Goal: Task Accomplishment & Management: Manage account settings

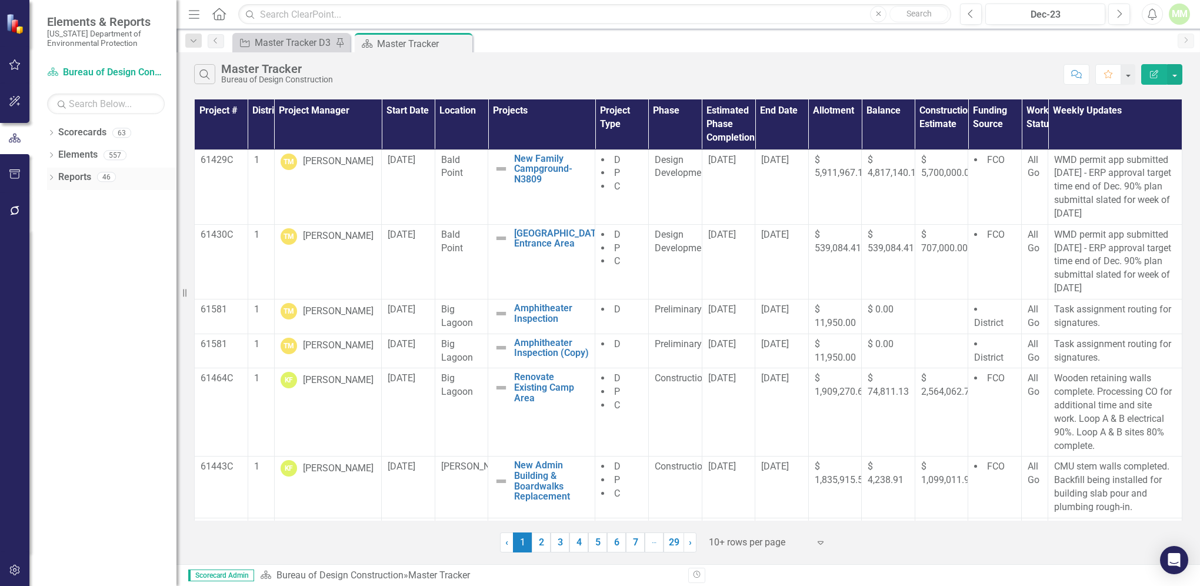
click at [79, 176] on link "Reports" at bounding box center [74, 178] width 33 height 14
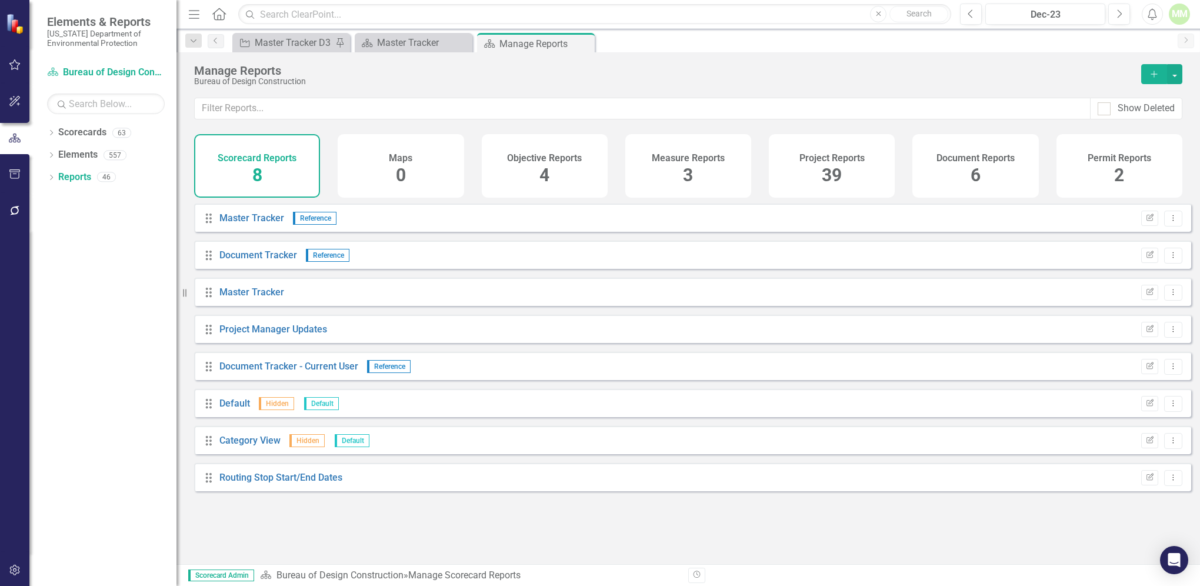
click at [833, 167] on span "39" at bounding box center [831, 175] width 20 height 21
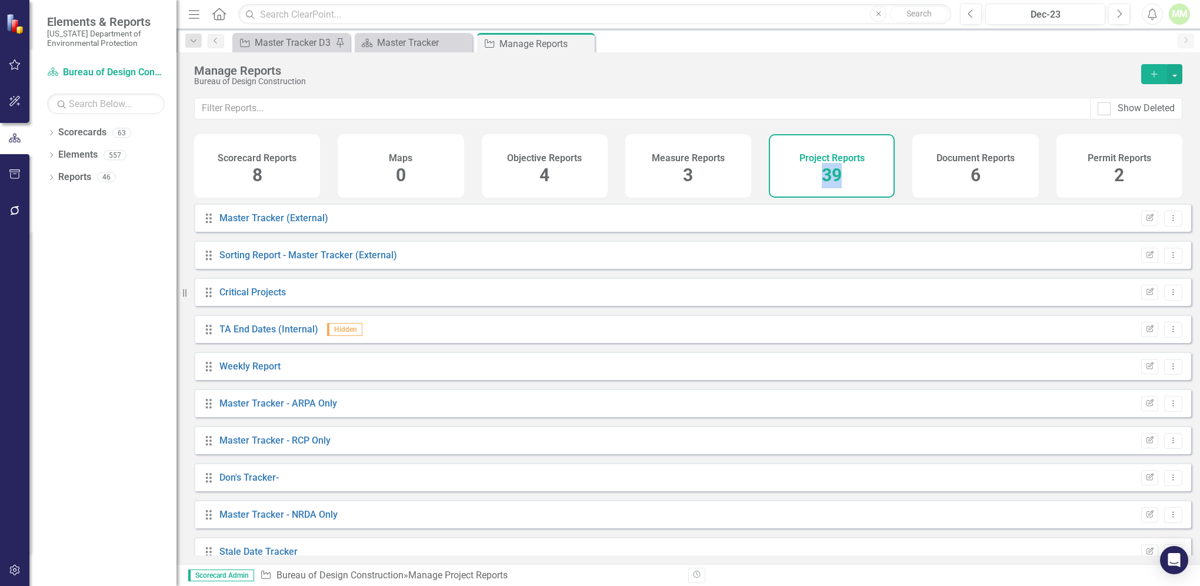
click at [833, 165] on span "39" at bounding box center [831, 175] width 20 height 21
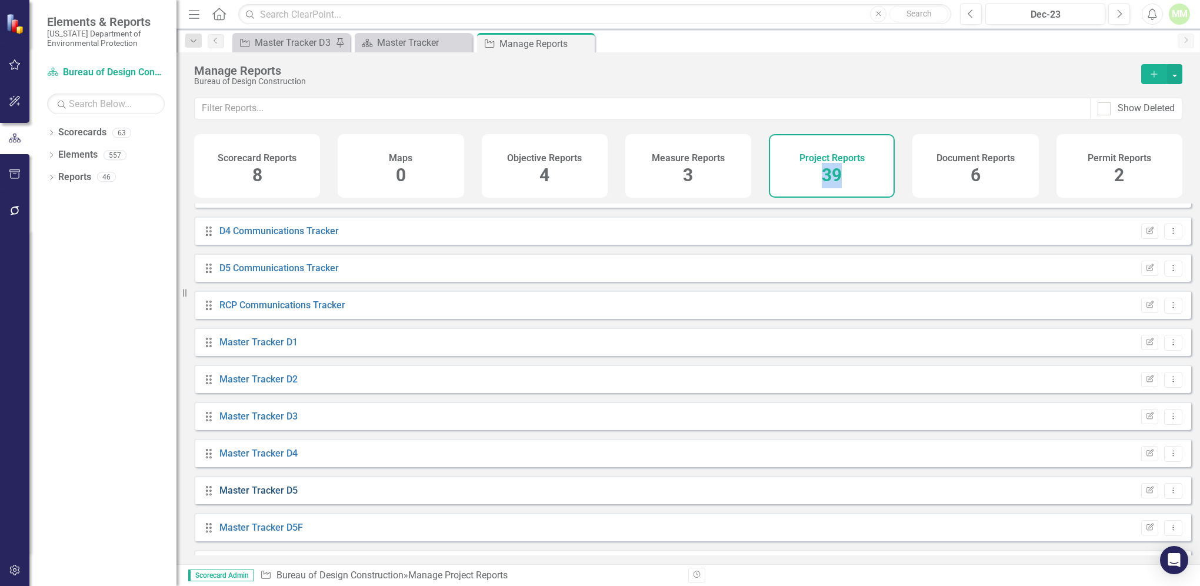
click at [240, 496] on link "Master Tracker D5" at bounding box center [258, 490] width 78 height 11
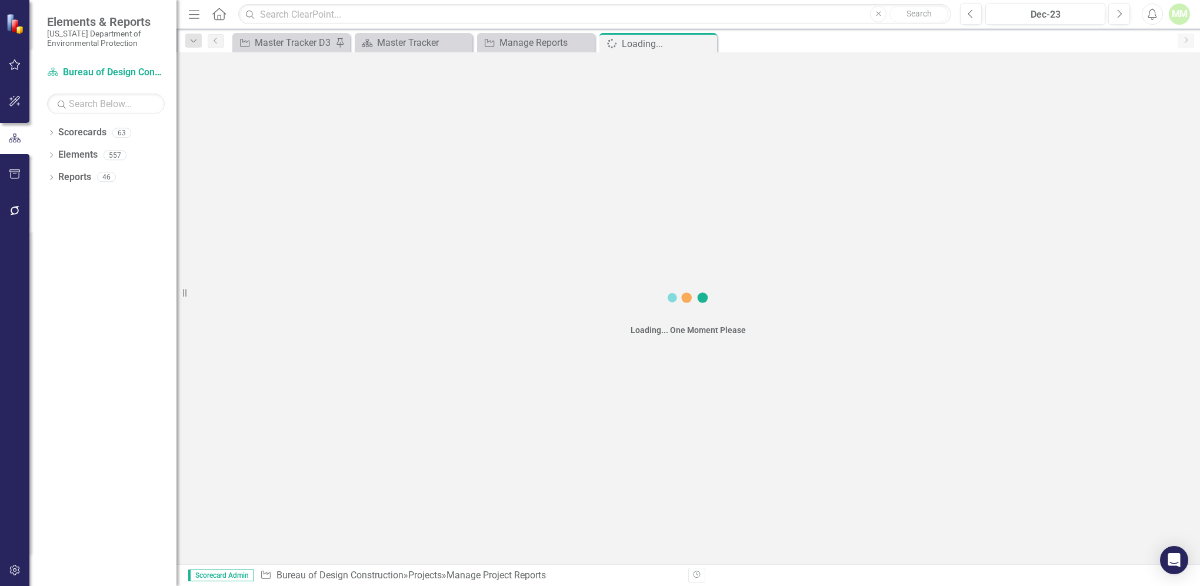
click at [240, 499] on div "Loading... One Moment Please" at bounding box center [687, 308] width 1023 height 512
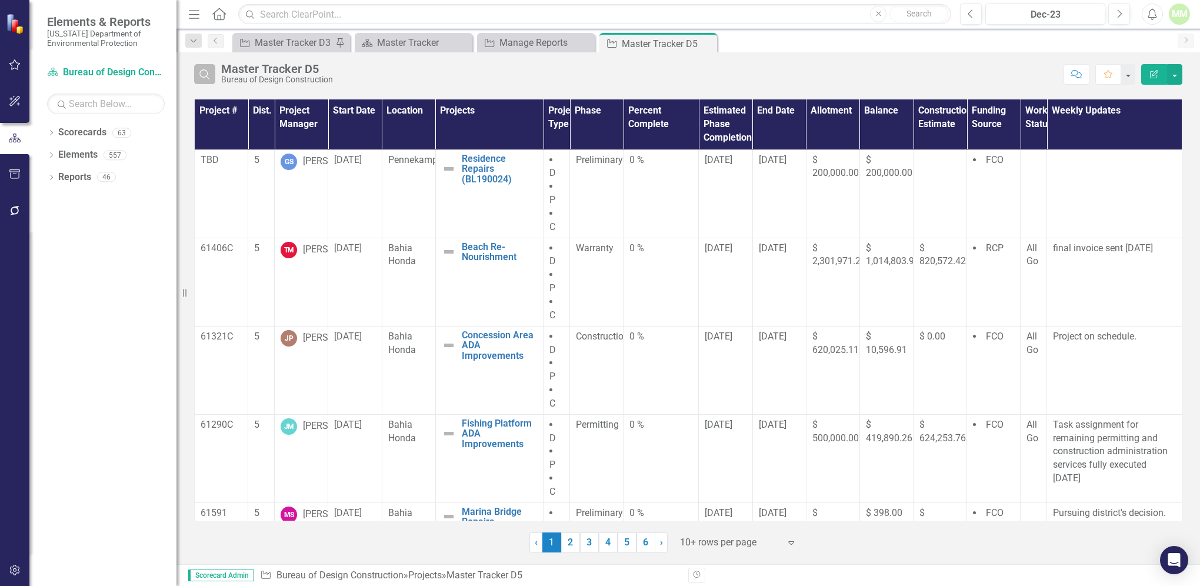
click at [204, 74] on icon "Search" at bounding box center [204, 74] width 13 height 11
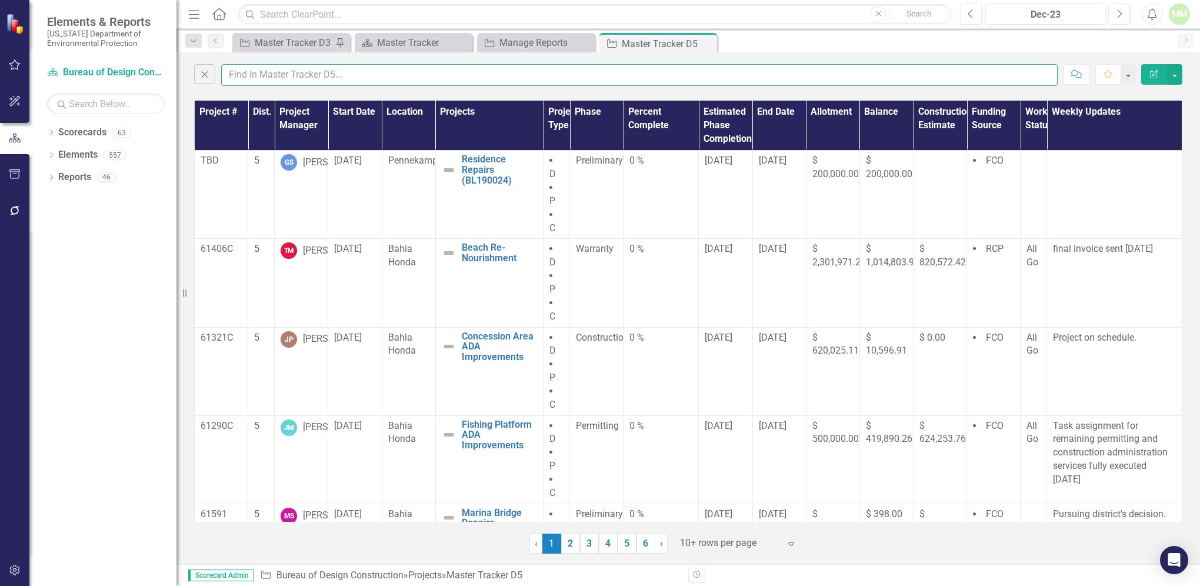
click at [245, 70] on input "text" at bounding box center [639, 75] width 836 height 22
type input "[PERSON_NAME]"
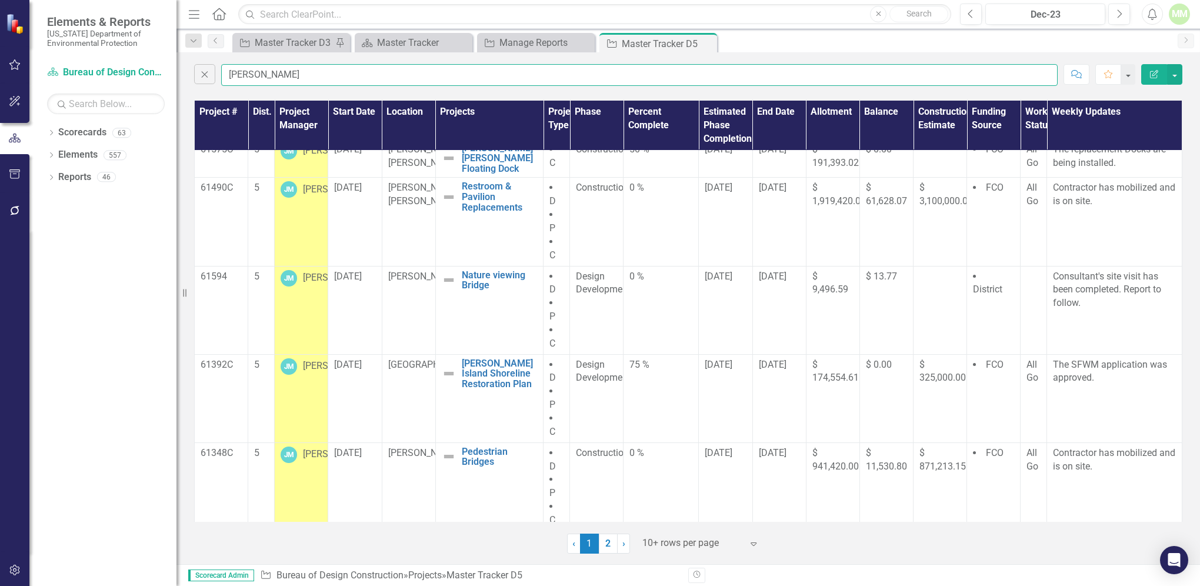
scroll to position [470, 0]
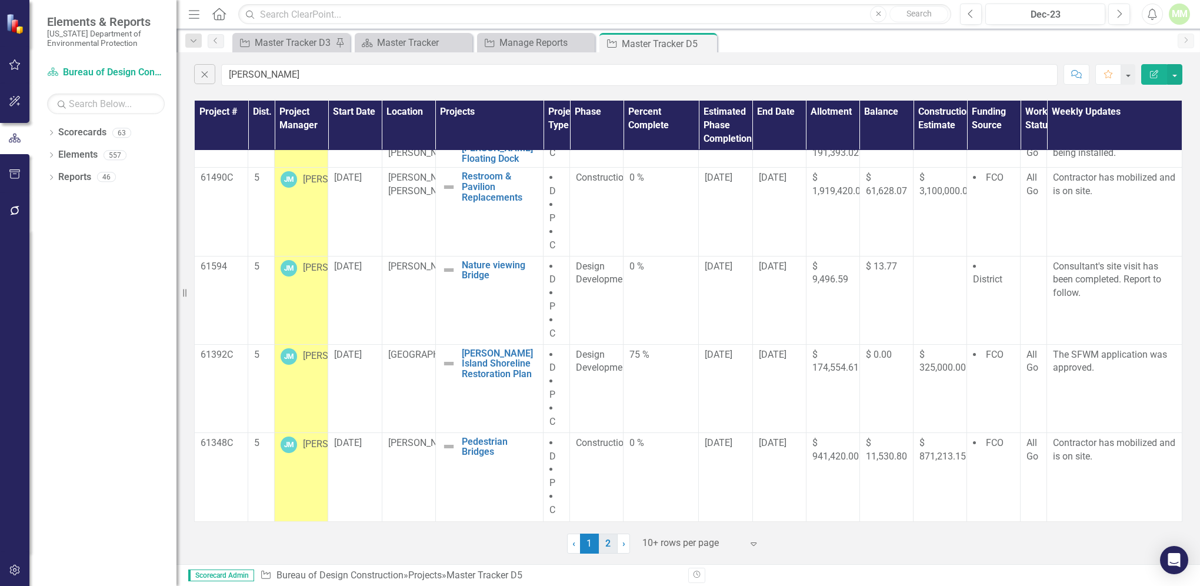
click at [612, 546] on link "2" at bounding box center [608, 543] width 19 height 20
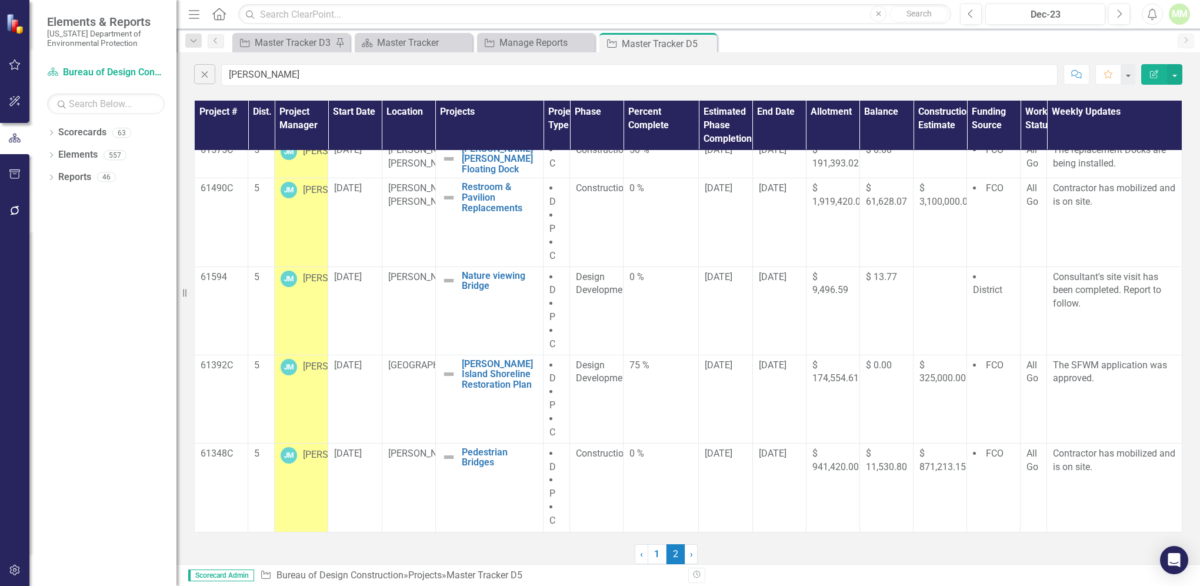
scroll to position [0, 0]
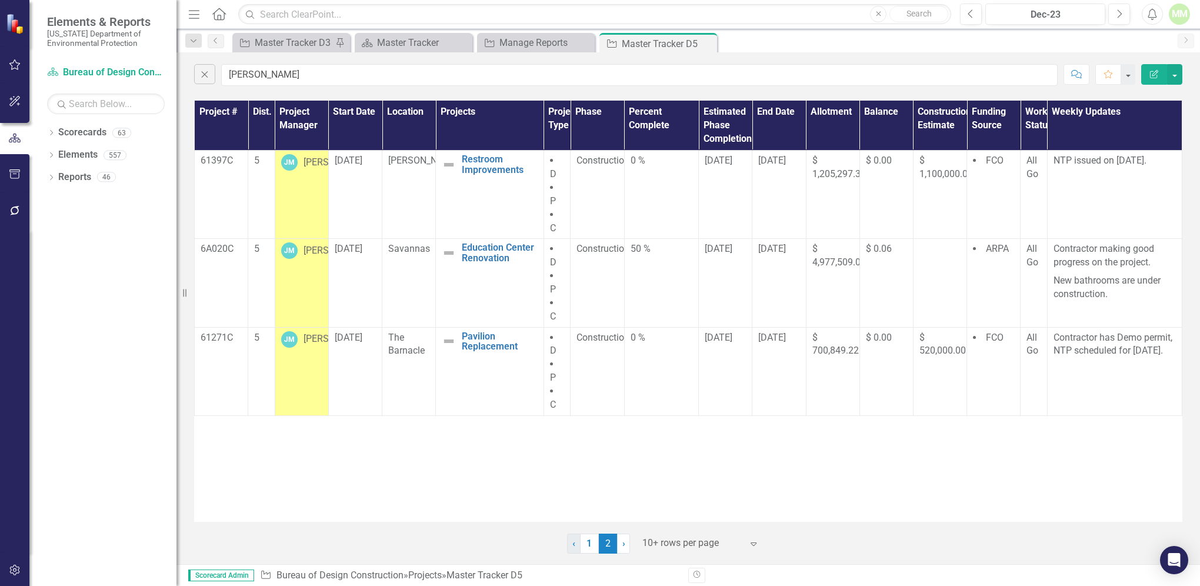
click at [570, 545] on link "‹ Previous" at bounding box center [574, 543] width 14 height 20
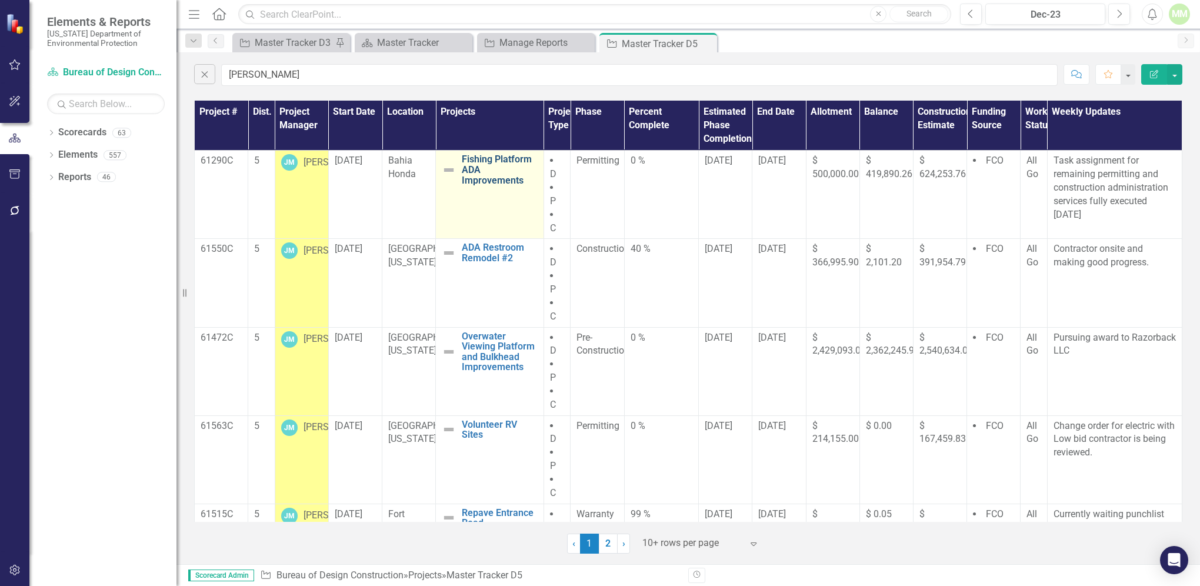
click at [486, 169] on link "Fishing Platform ADA Improvements" at bounding box center [499, 169] width 75 height 31
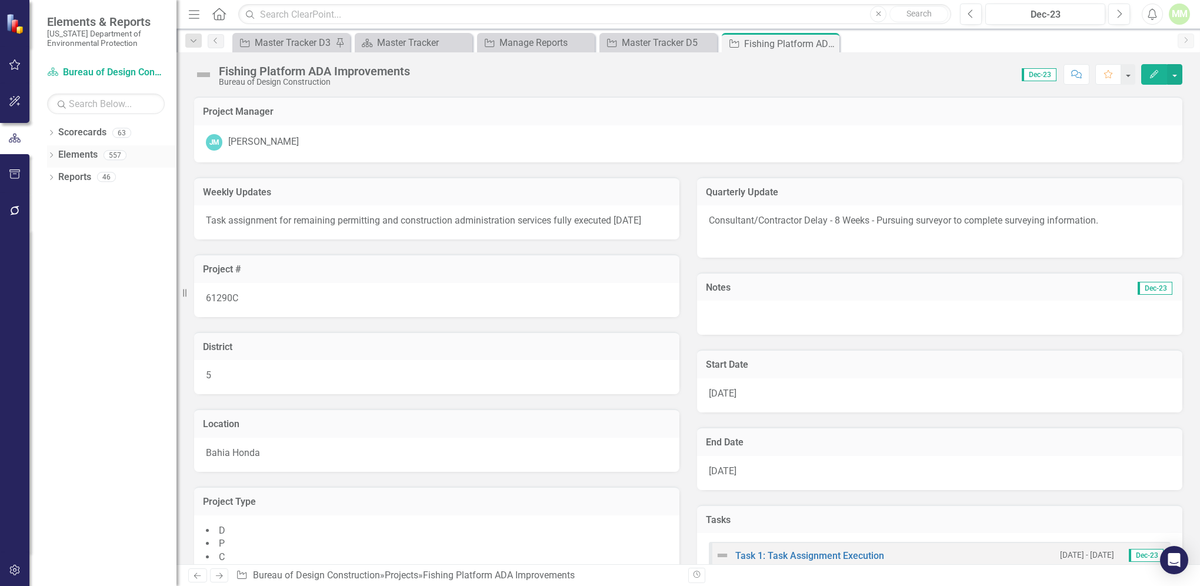
click at [80, 159] on link "Elements" at bounding box center [77, 155] width 39 height 14
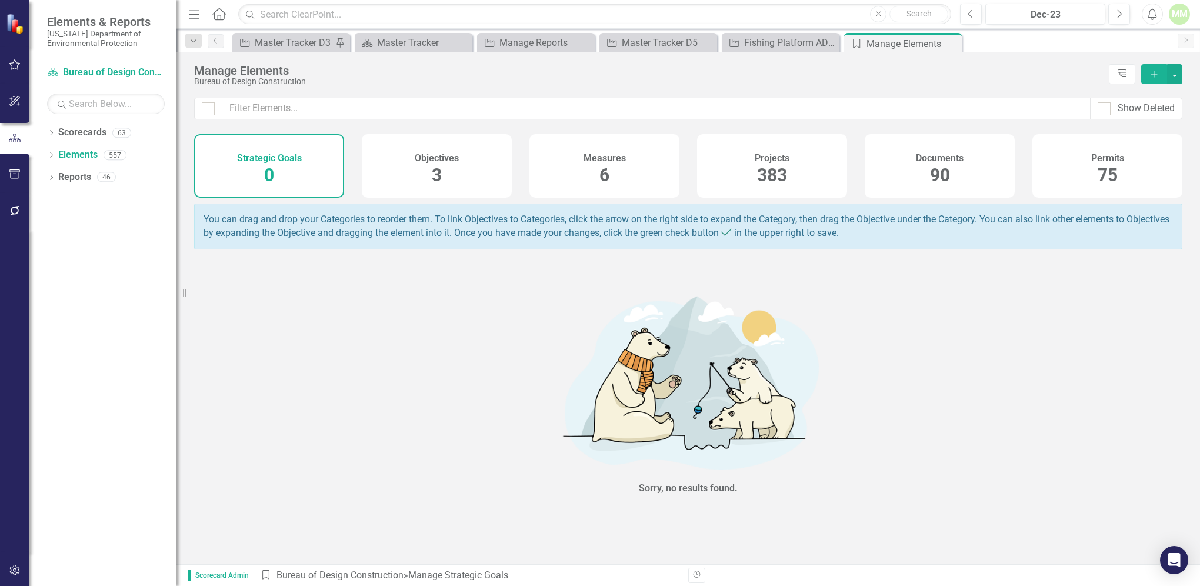
click at [774, 176] on span "383" at bounding box center [772, 175] width 30 height 21
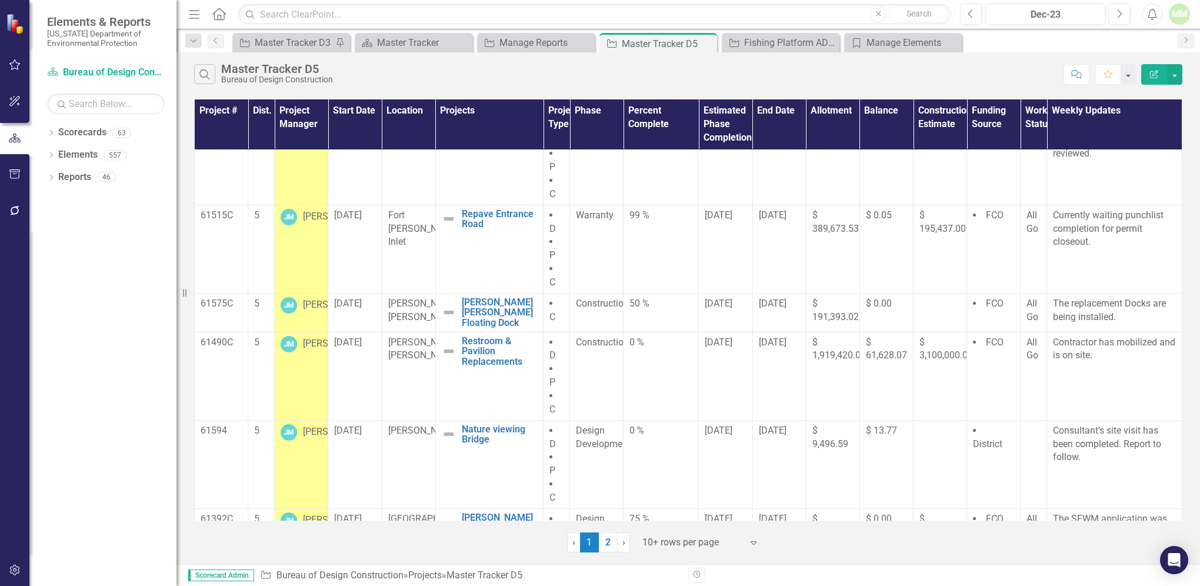
scroll to position [299, 0]
click at [1098, 306] on p "The replacement Docks are being installed." at bounding box center [1114, 309] width 123 height 27
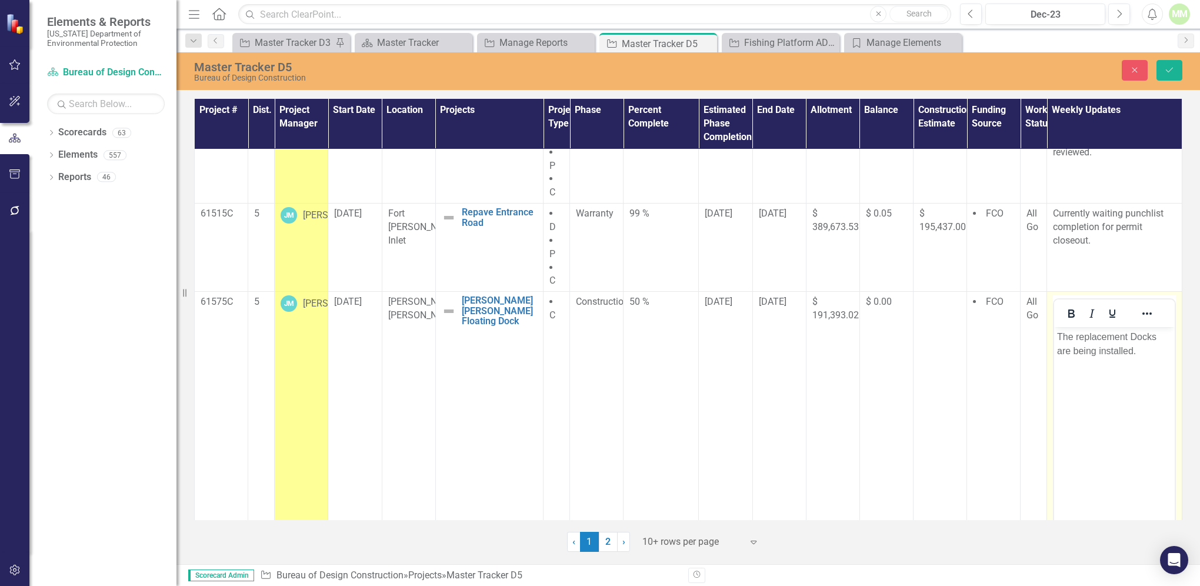
scroll to position [0, 0]
click at [1097, 349] on p "The replacement Docks are being installed." at bounding box center [1114, 344] width 115 height 28
click at [1167, 67] on icon "Save" at bounding box center [1169, 70] width 11 height 8
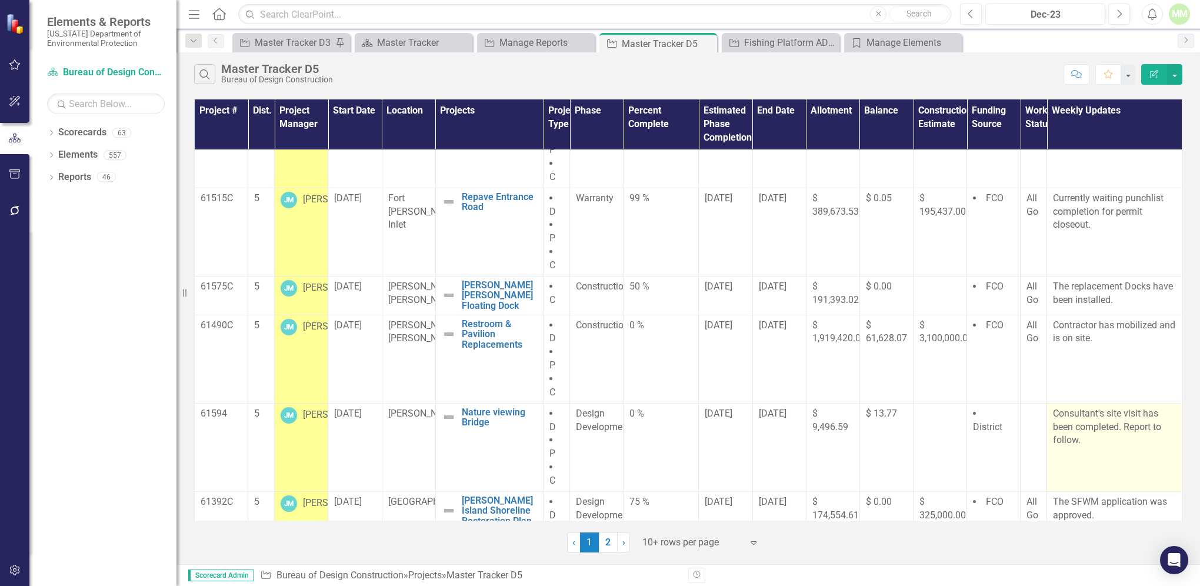
scroll to position [313, 0]
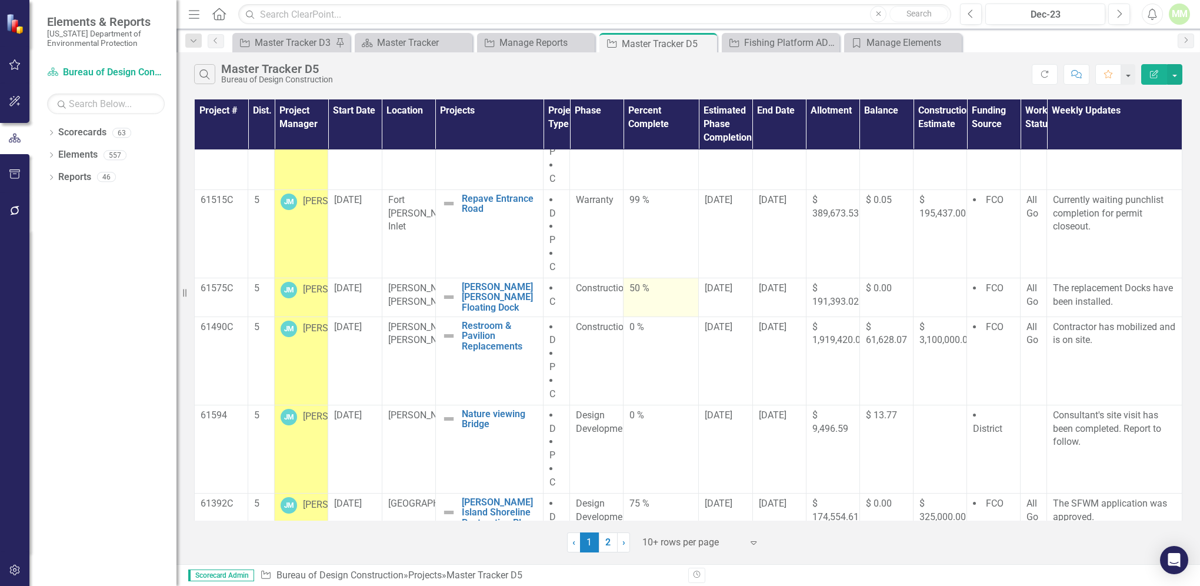
click at [642, 289] on div "50 %" at bounding box center [660, 289] width 63 height 14
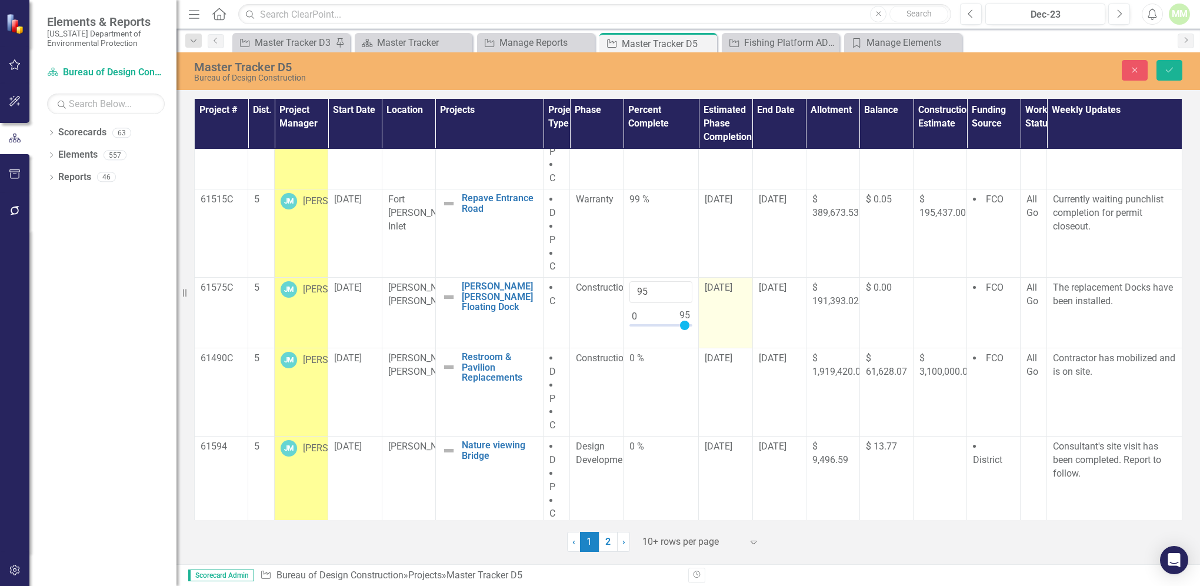
type input "100"
drag, startPoint x: 658, startPoint y: 323, endPoint x: 694, endPoint y: 327, distance: 36.0
click at [694, 327] on tr "61575C 5 JM Jim McGuire 9/1/24 Hugh Taylor Birch Hugh Taylor Birch Floating Doc…" at bounding box center [688, 313] width 987 height 71
drag, startPoint x: 1175, startPoint y: 75, endPoint x: 1175, endPoint y: 66, distance: 9.4
click at [1175, 71] on button "Save" at bounding box center [1169, 70] width 26 height 21
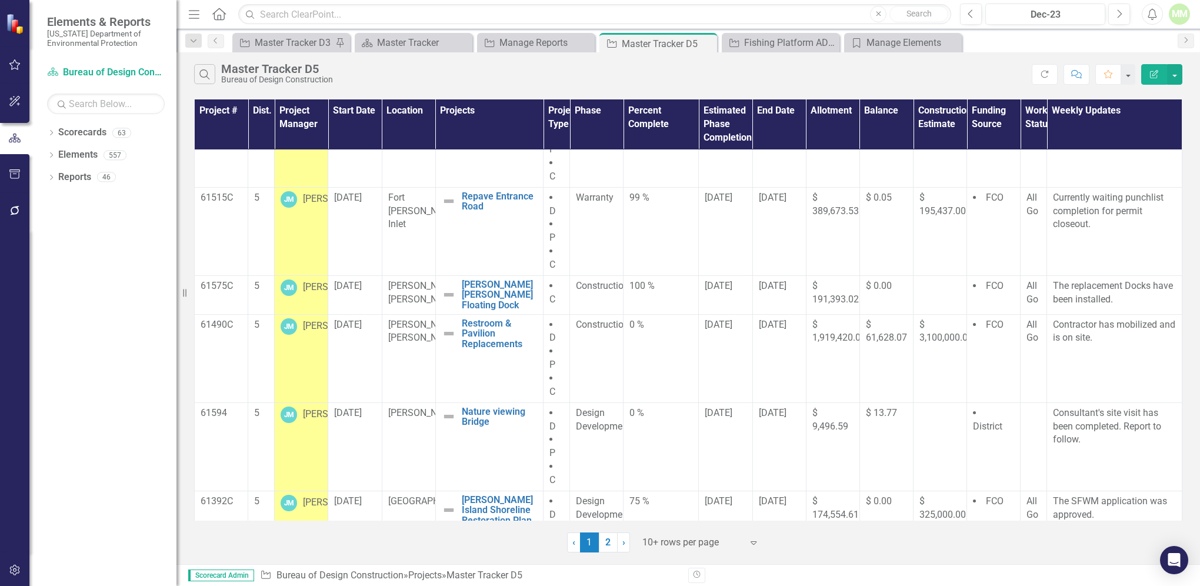
scroll to position [322, 0]
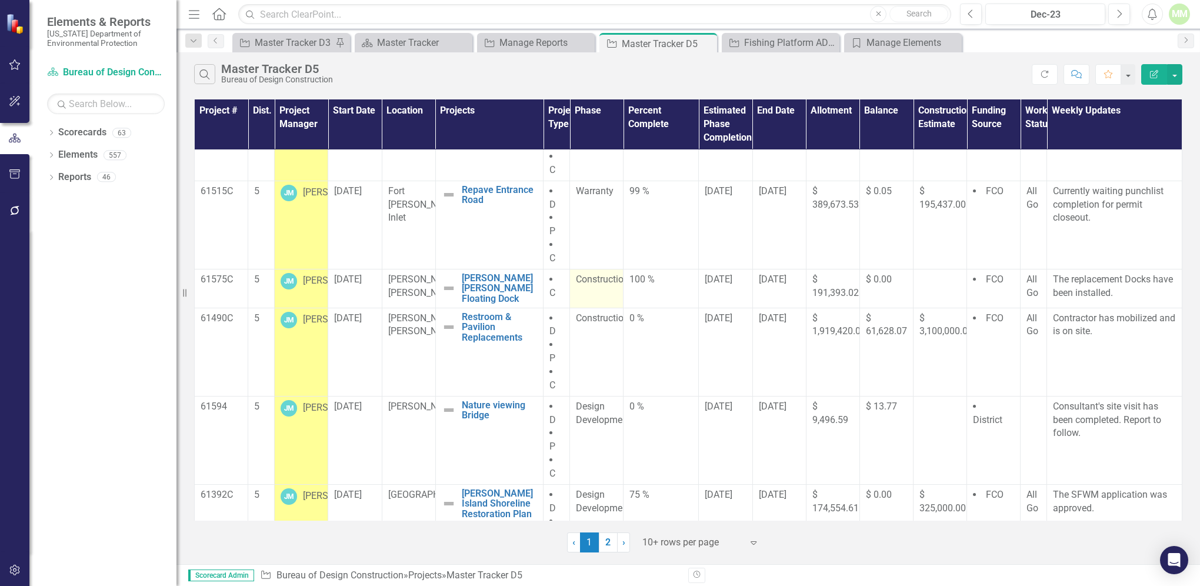
click at [587, 278] on span "Construction" at bounding box center [602, 278] width 53 height 11
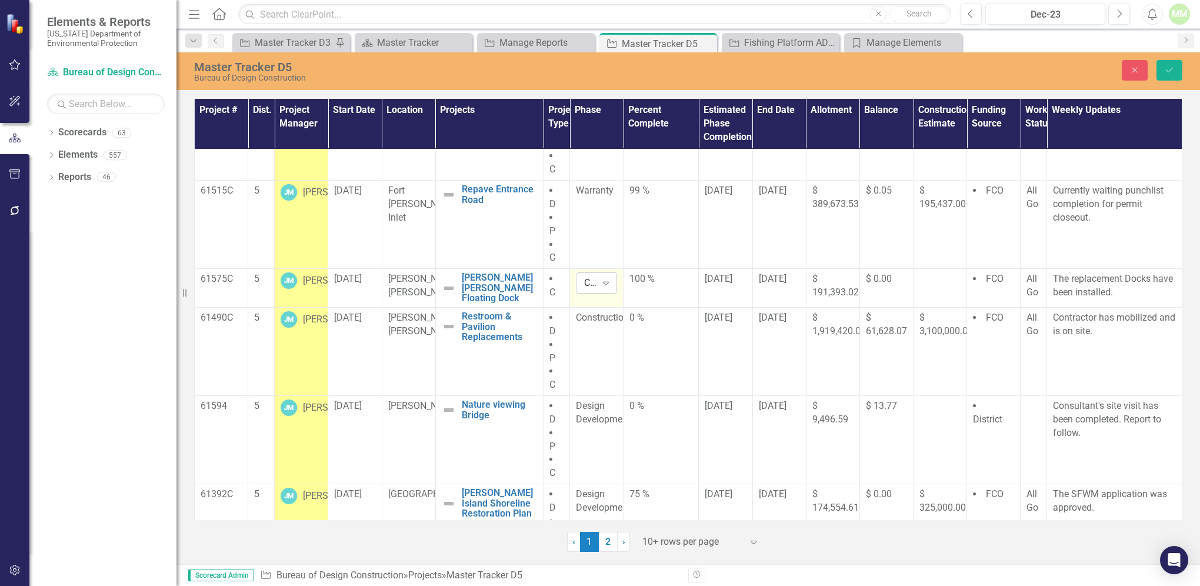
drag, startPoint x: 587, startPoint y: 278, endPoint x: 603, endPoint y: 285, distance: 16.6
click at [603, 285] on icon "Expand" at bounding box center [606, 282] width 12 height 9
click at [603, 283] on icon at bounding box center [606, 284] width 6 height 4
click at [610, 400] on div "Construction" at bounding box center [622, 402] width 75 height 14
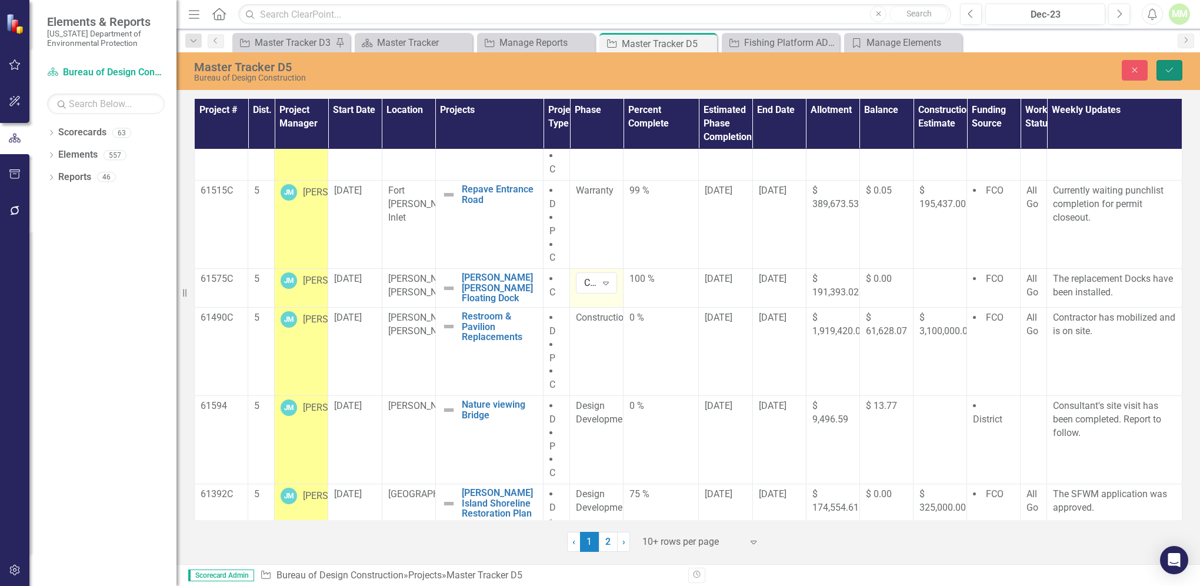
click at [1170, 64] on button "Save" at bounding box center [1169, 70] width 26 height 21
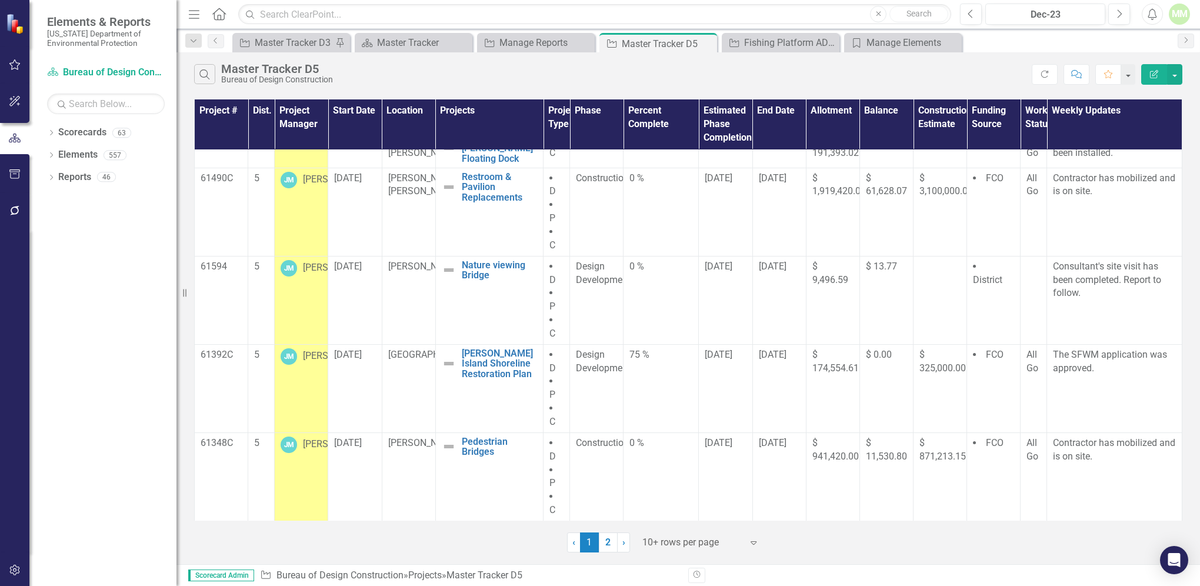
scroll to position [470, 0]
click at [607, 546] on link "2" at bounding box center [608, 542] width 19 height 20
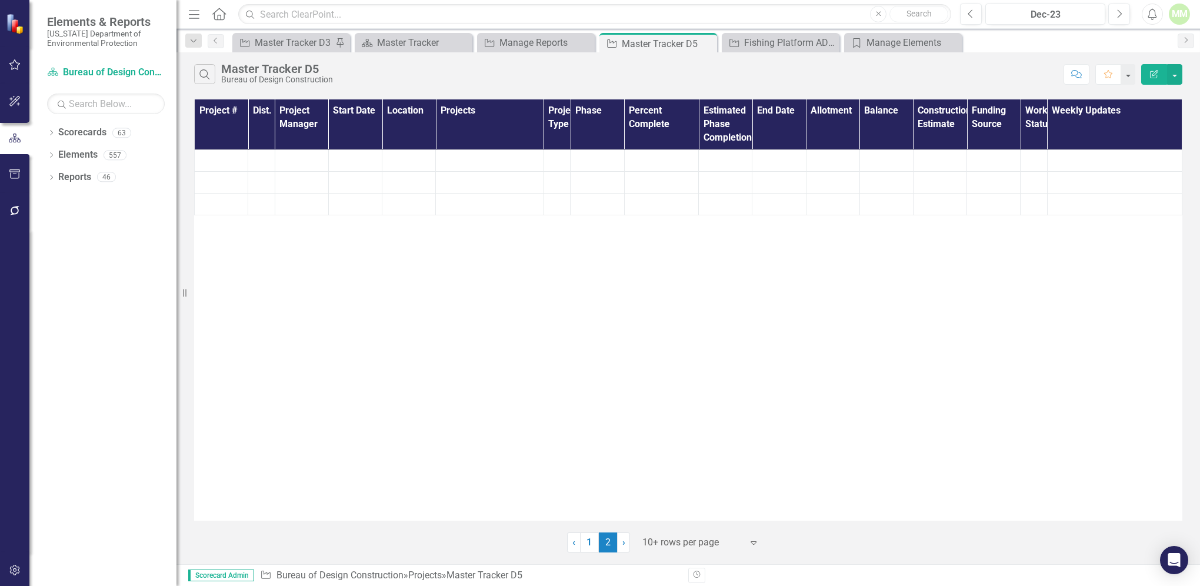
scroll to position [0, 0]
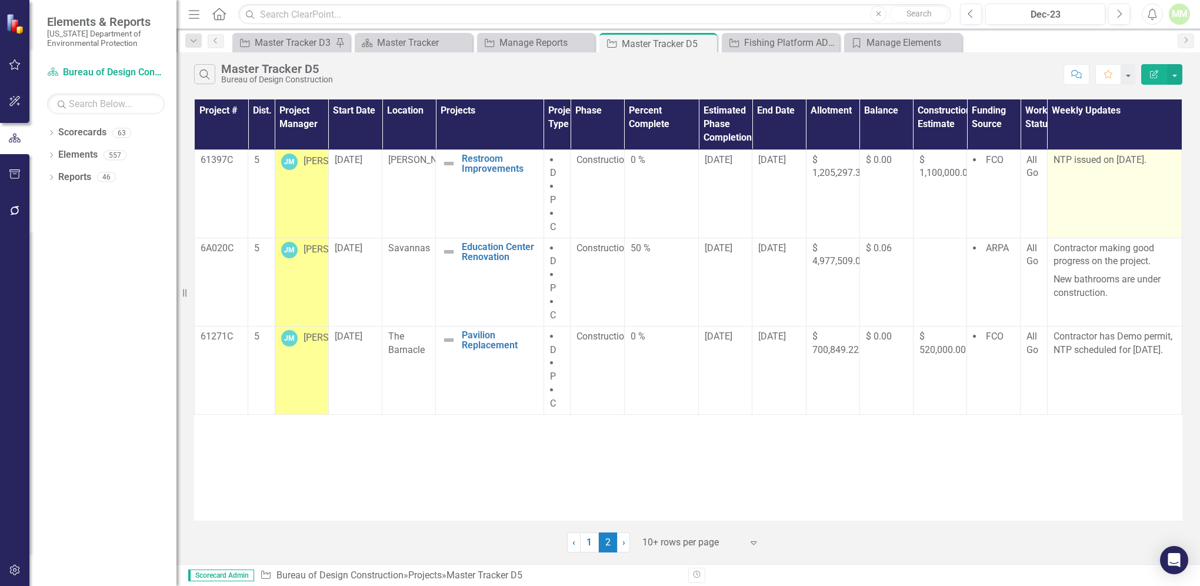
click at [1101, 177] on td "NTP issued on 9/1/25." at bounding box center [1114, 193] width 135 height 88
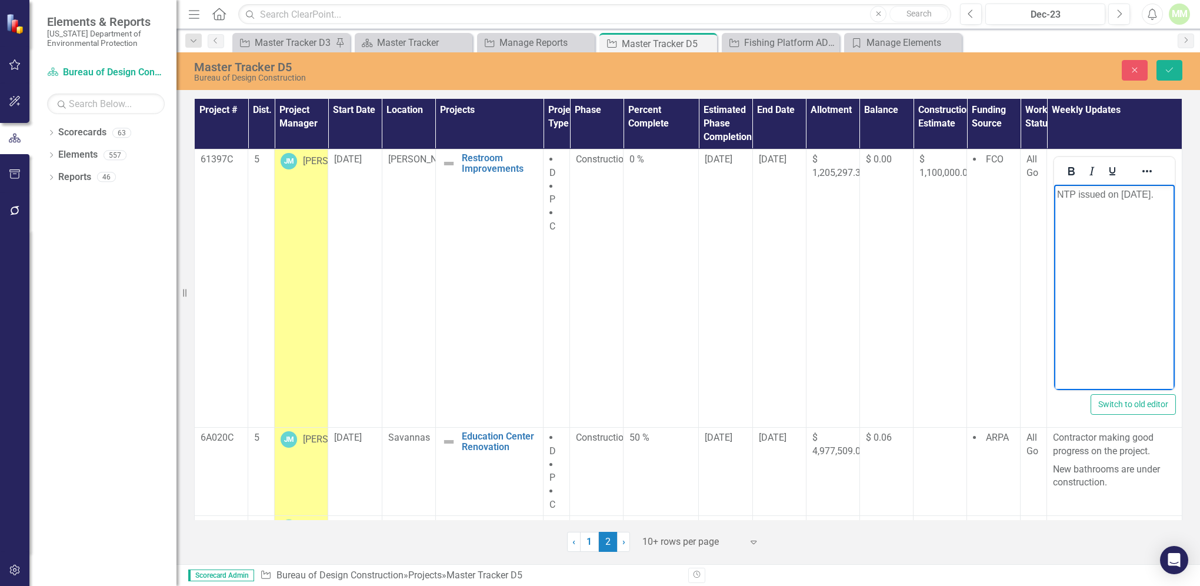
drag, startPoint x: 1154, startPoint y: 191, endPoint x: 1059, endPoint y: 195, distance: 94.8
click at [1059, 195] on p "NTP issued on 9/1/25." at bounding box center [1114, 194] width 115 height 14
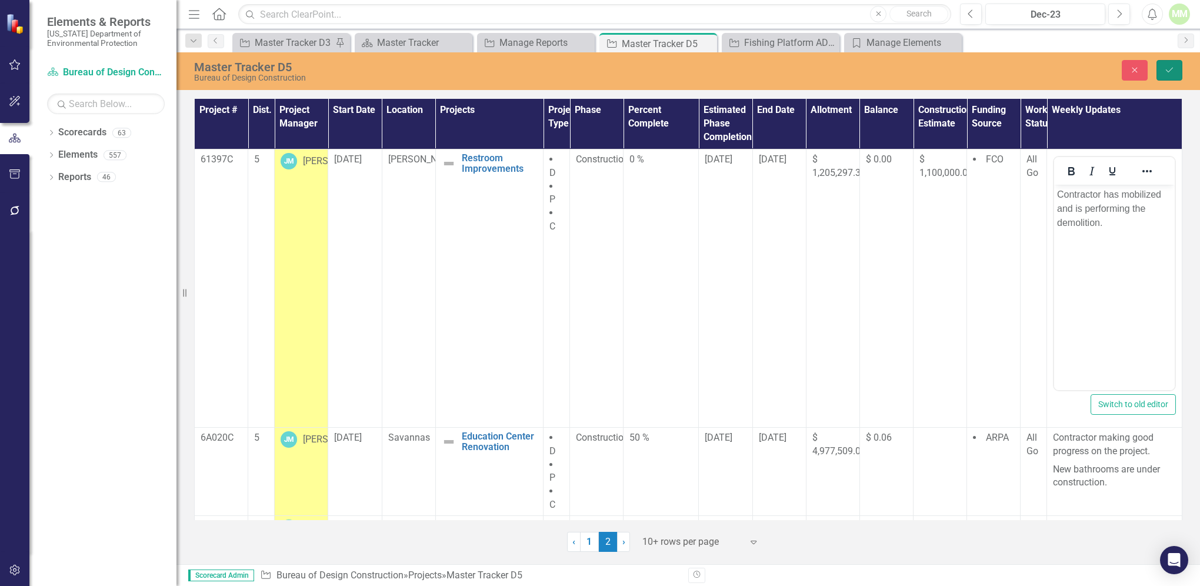
click at [1162, 72] on button "Save" at bounding box center [1169, 70] width 26 height 21
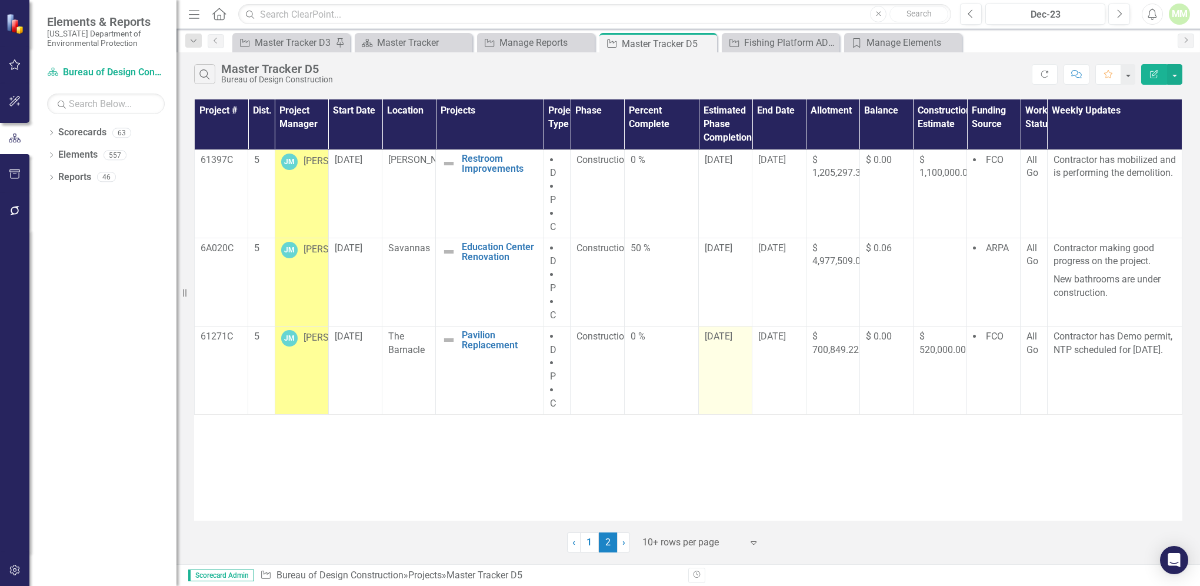
click at [732, 335] on span "10/1/25" at bounding box center [718, 335] width 28 height 11
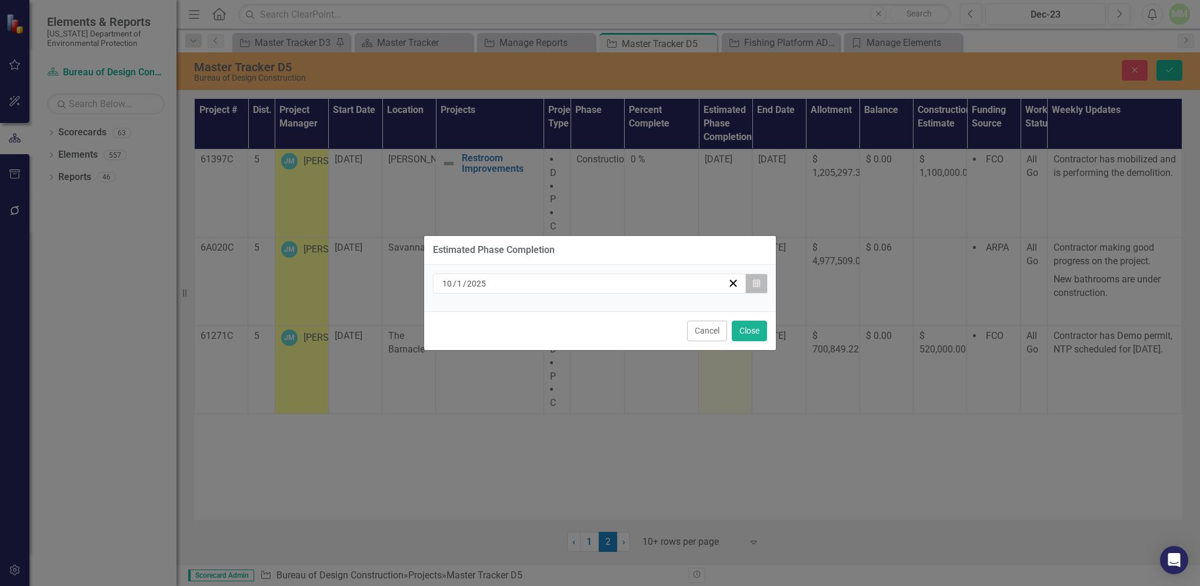
click at [754, 285] on icon "Calendar" at bounding box center [756, 283] width 7 height 8
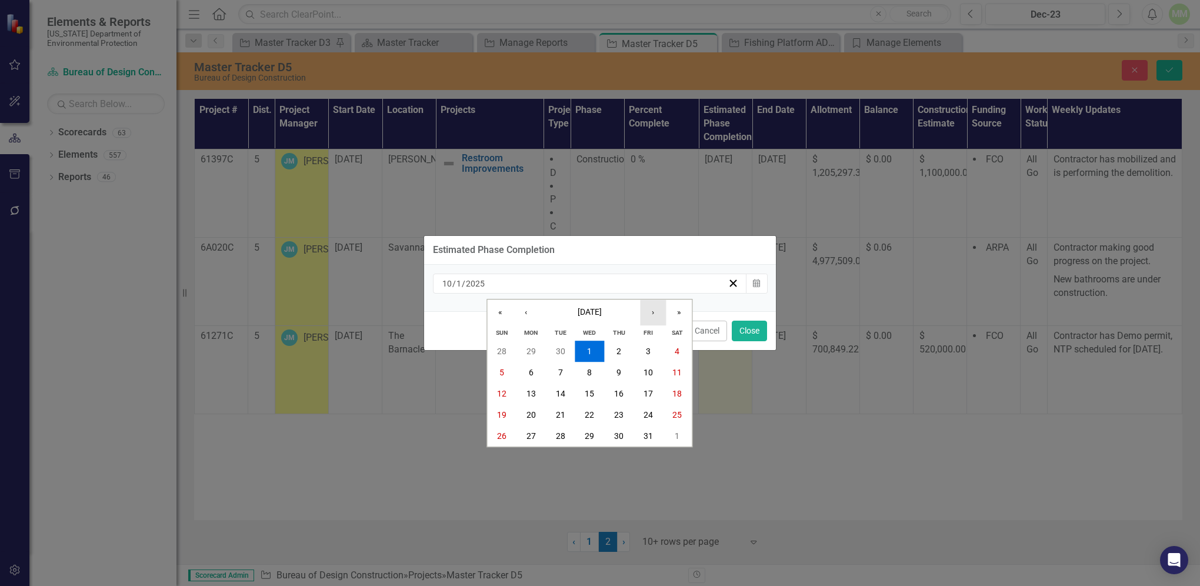
click at [654, 311] on button "›" at bounding box center [653, 312] width 26 height 26
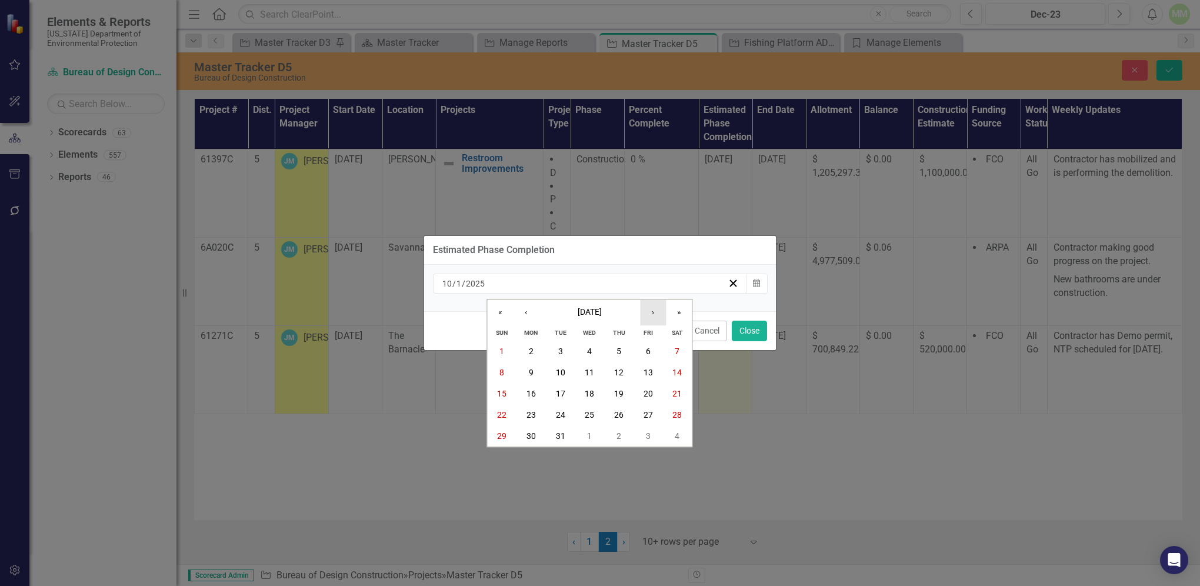
click at [654, 311] on button "›" at bounding box center [653, 312] width 26 height 26
click at [562, 436] on abbr "28" at bounding box center [560, 436] width 9 height 9
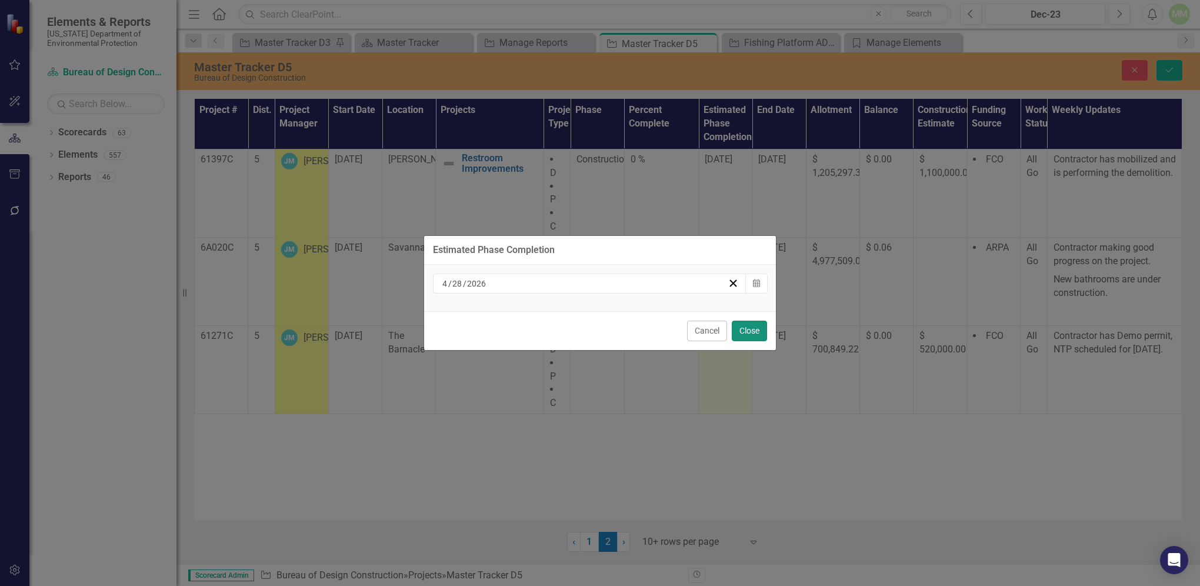
click at [750, 332] on button "Close" at bounding box center [749, 330] width 35 height 21
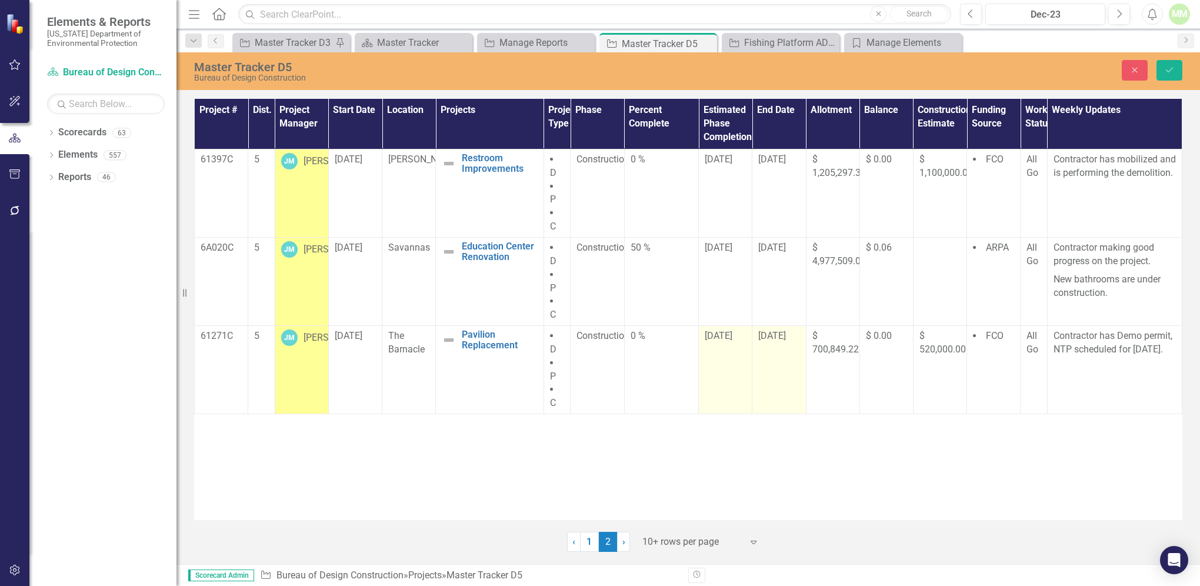
click at [774, 334] on span "[DATE]" at bounding box center [772, 335] width 28 height 11
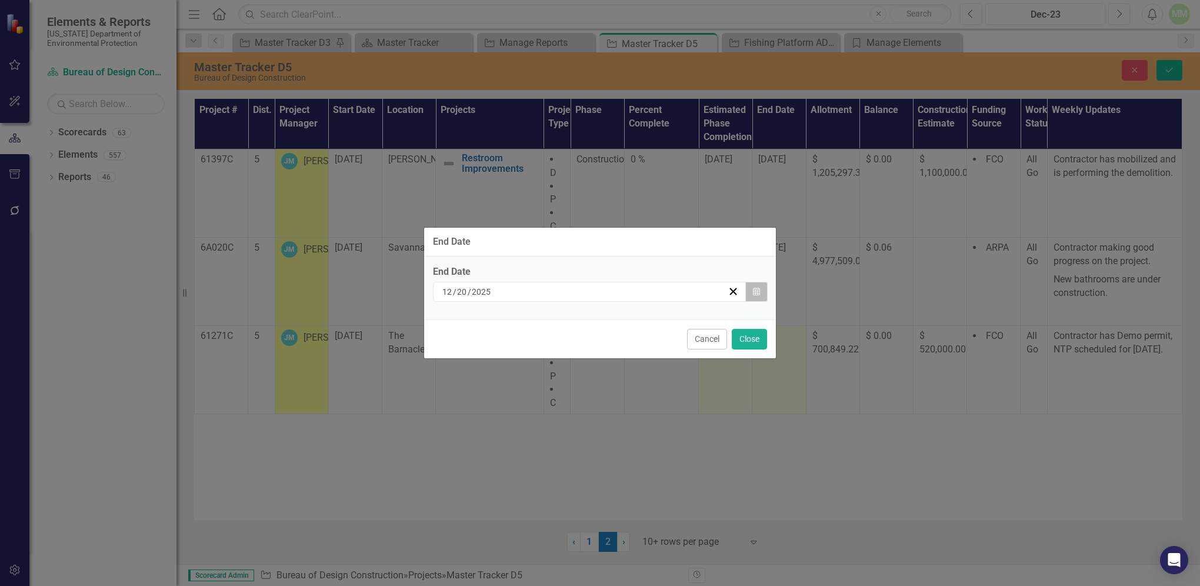
click at [756, 292] on icon "Calendar" at bounding box center [756, 292] width 7 height 8
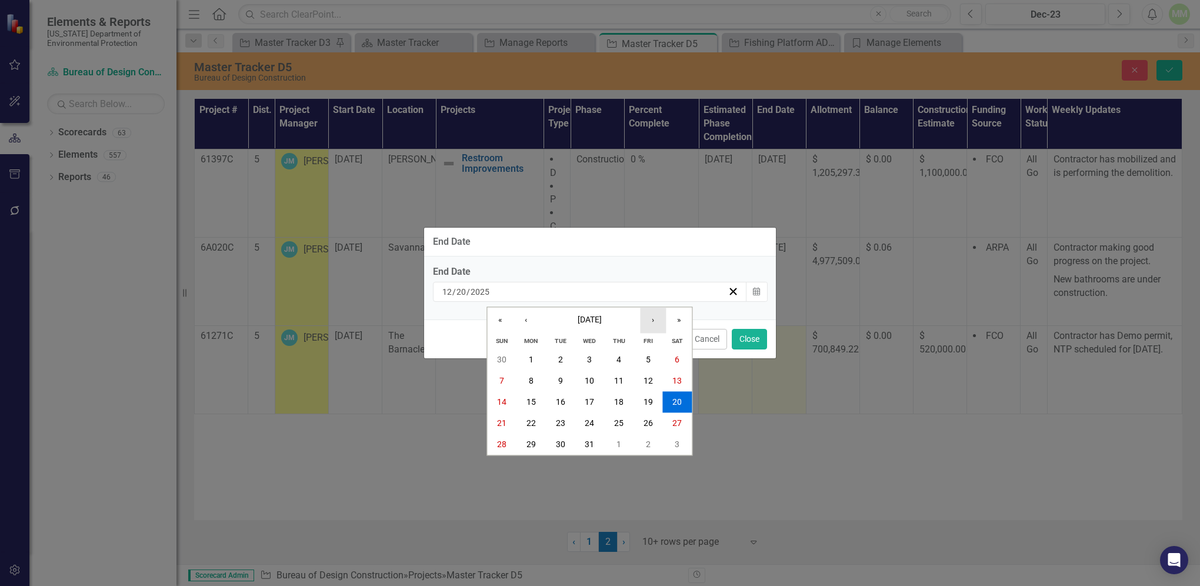
click at [654, 322] on button "›" at bounding box center [653, 321] width 26 height 26
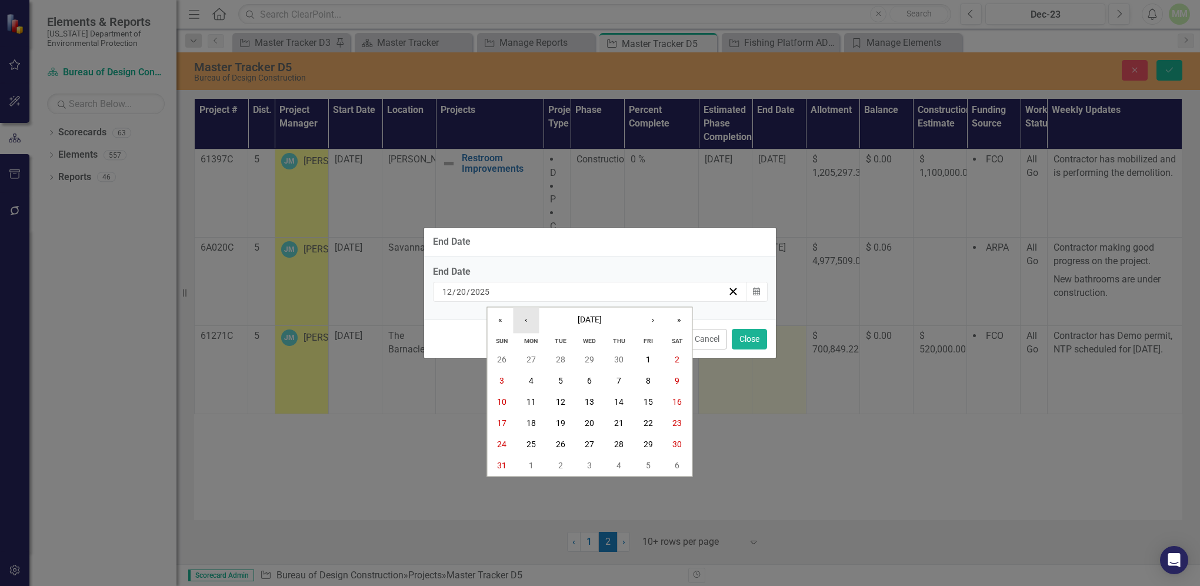
click at [526, 319] on button "‹" at bounding box center [526, 321] width 26 height 26
click at [561, 445] on abbr "28" at bounding box center [560, 443] width 9 height 9
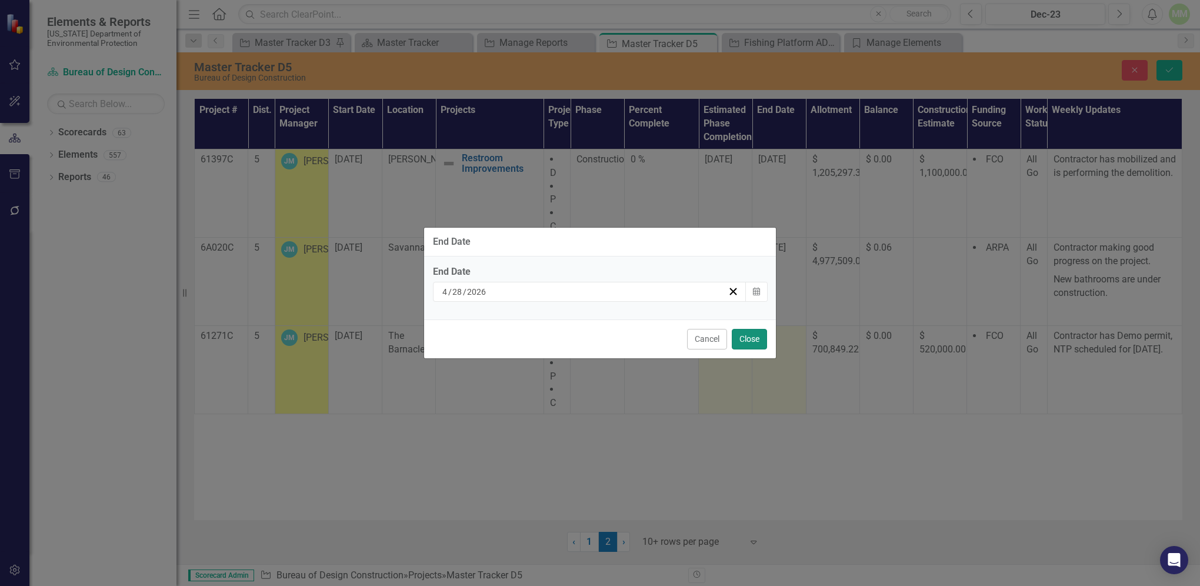
click at [744, 343] on button "Close" at bounding box center [749, 339] width 35 height 21
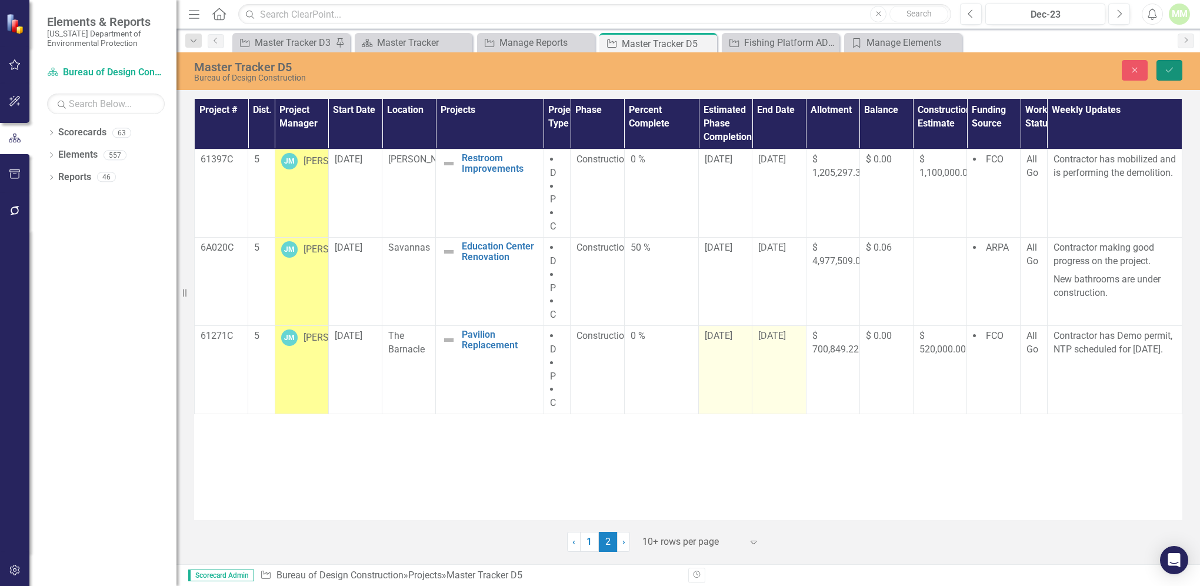
click at [1165, 74] on icon "Save" at bounding box center [1169, 70] width 11 height 8
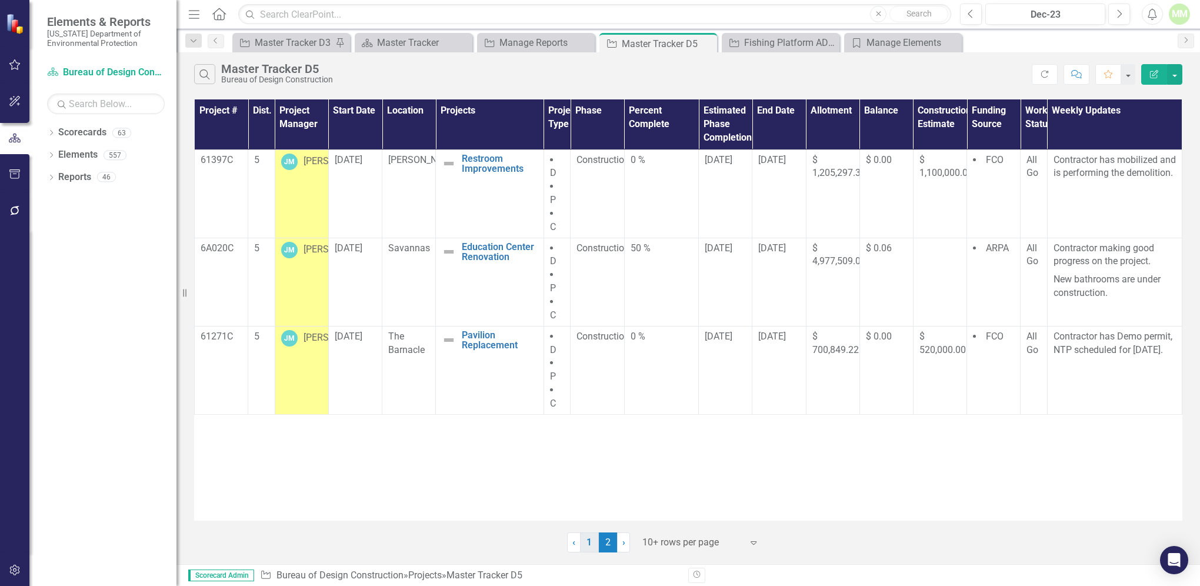
click at [587, 542] on link "1" at bounding box center [589, 542] width 19 height 20
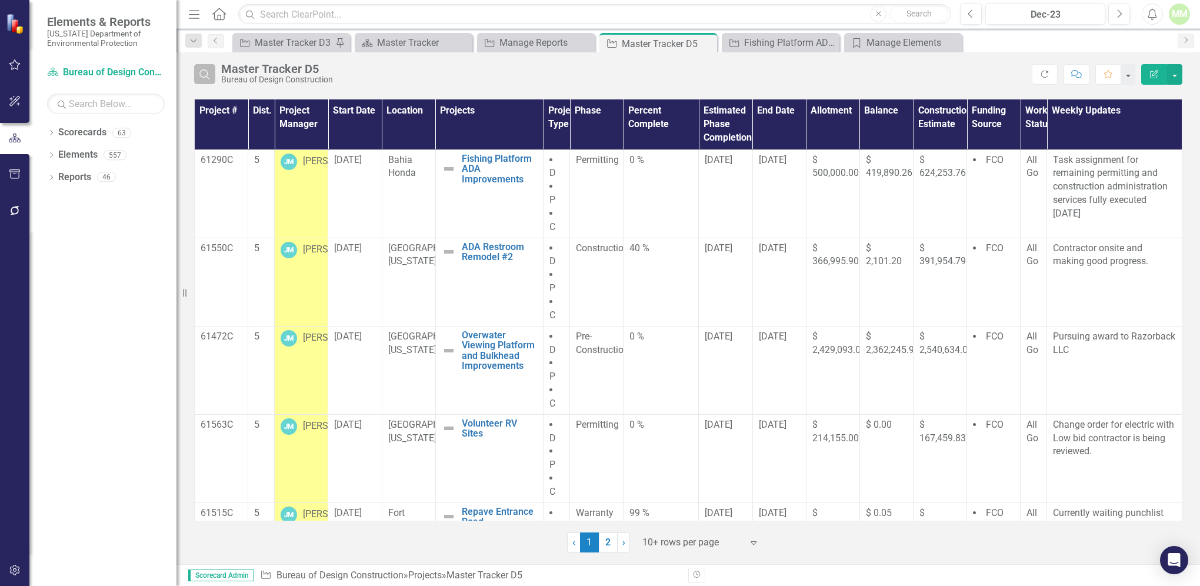
click at [208, 77] on icon "Search" at bounding box center [204, 74] width 13 height 11
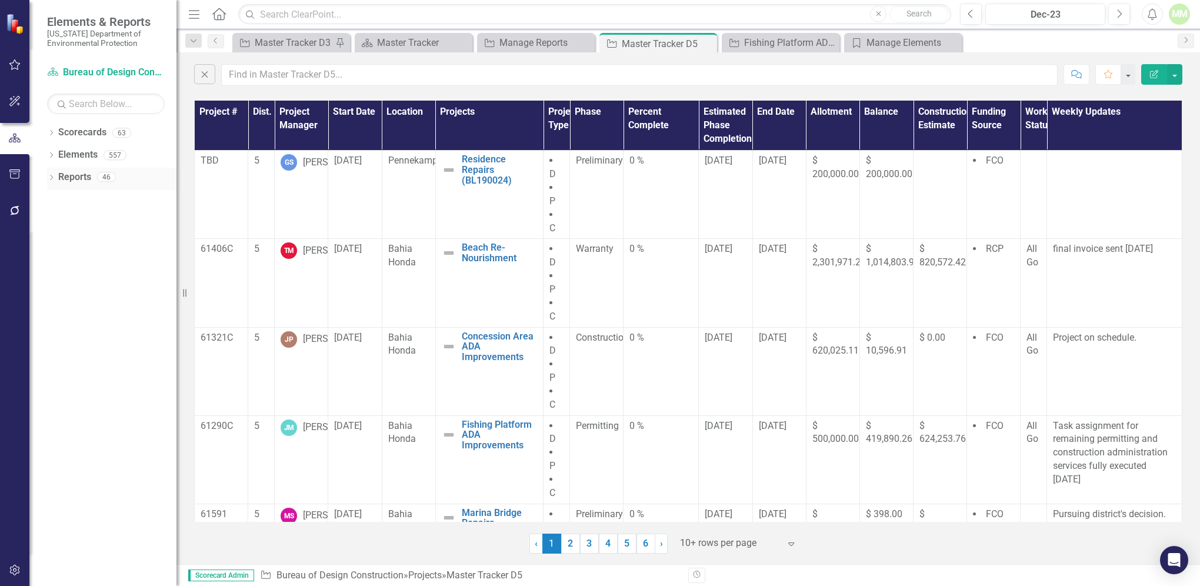
click at [73, 176] on link "Reports" at bounding box center [74, 178] width 33 height 14
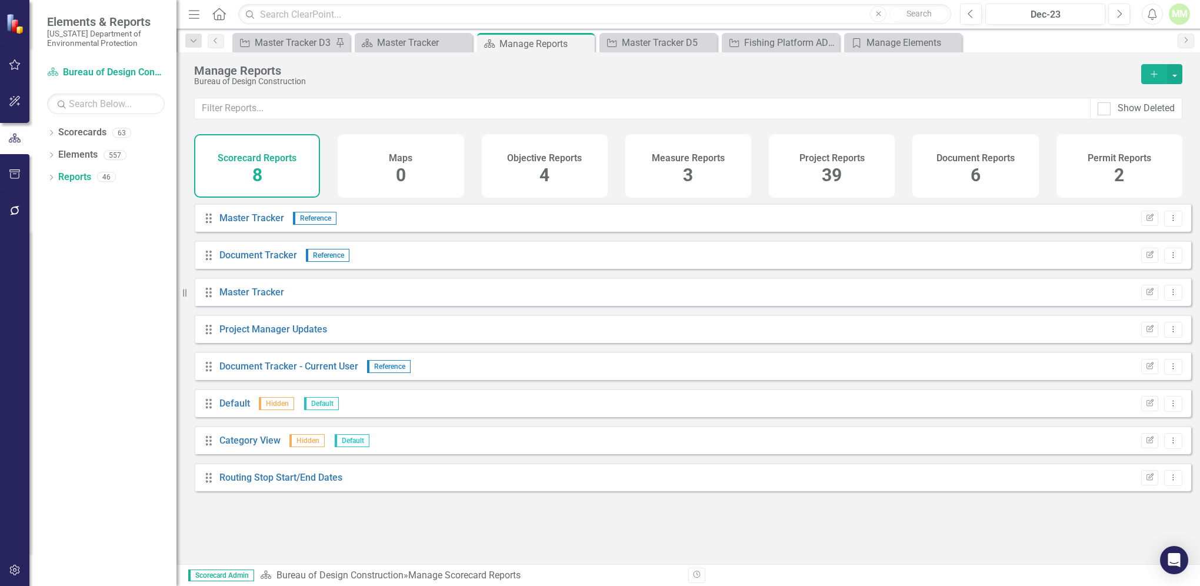
click at [828, 179] on span "39" at bounding box center [831, 175] width 20 height 21
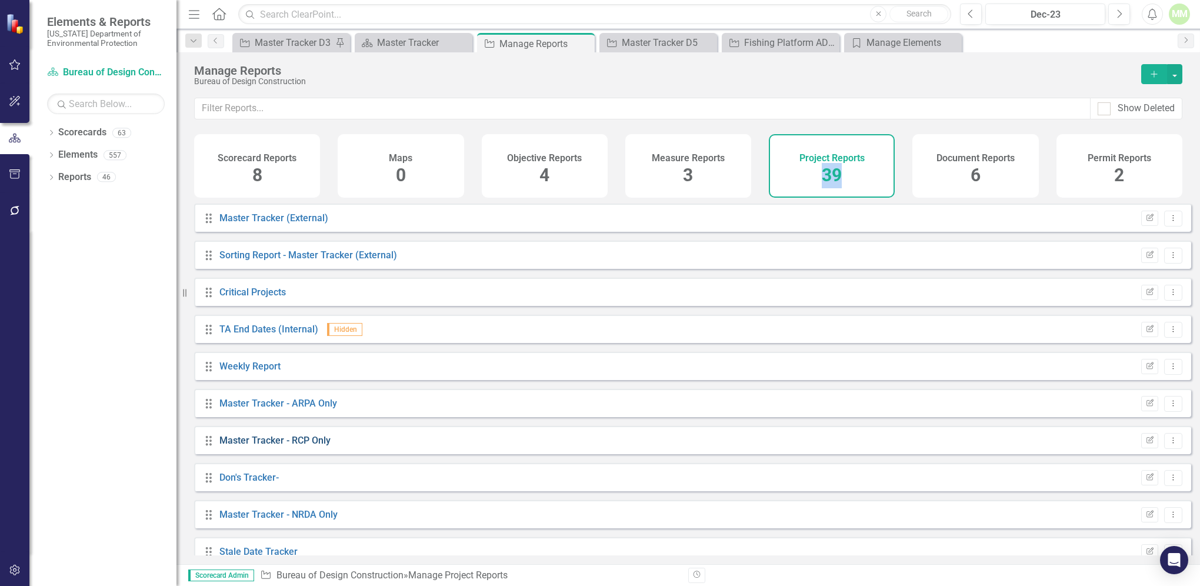
click at [292, 446] on link "Master Tracker - RCP Only" at bounding box center [274, 440] width 111 height 11
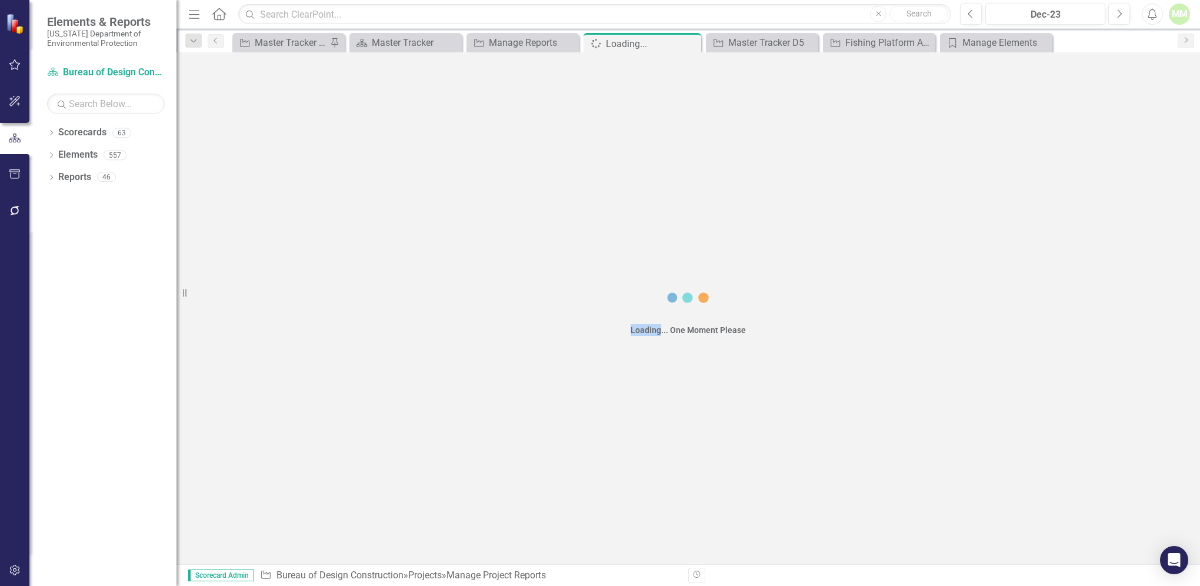
click at [292, 453] on div "Loading... One Moment Please" at bounding box center [687, 308] width 1023 height 512
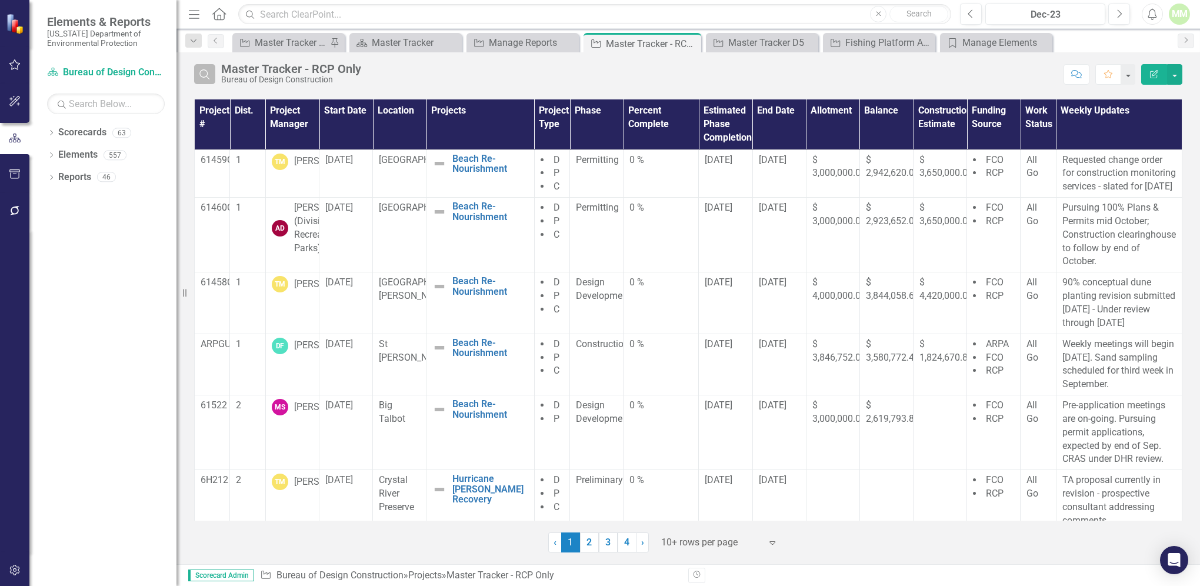
click at [203, 78] on icon "Search" at bounding box center [204, 74] width 13 height 11
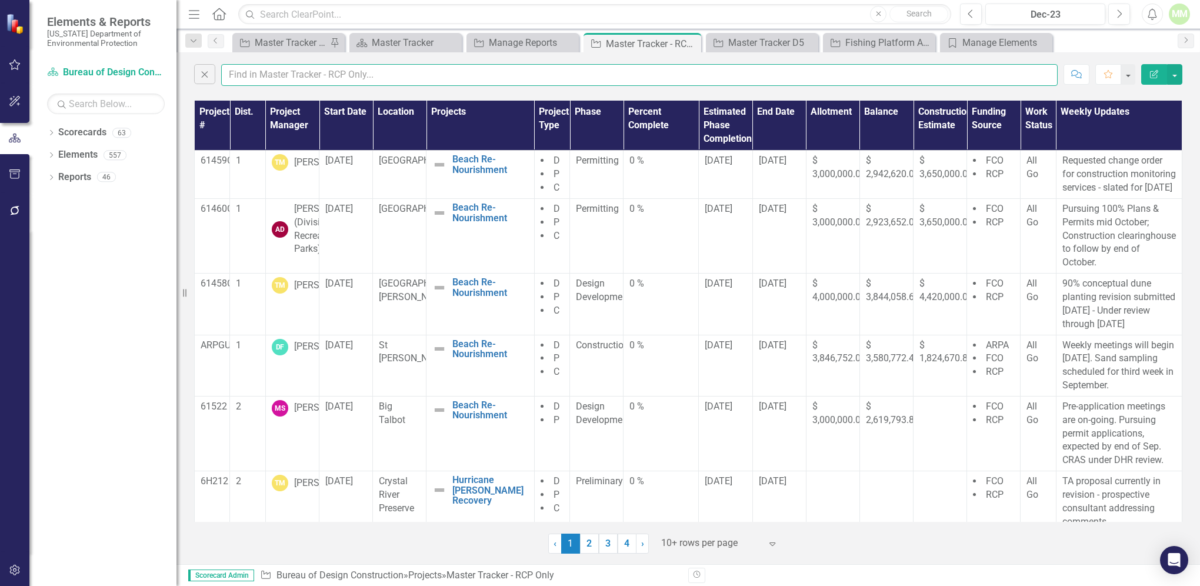
click at [236, 75] on input "text" at bounding box center [639, 75] width 836 height 22
type input "[PERSON_NAME]"
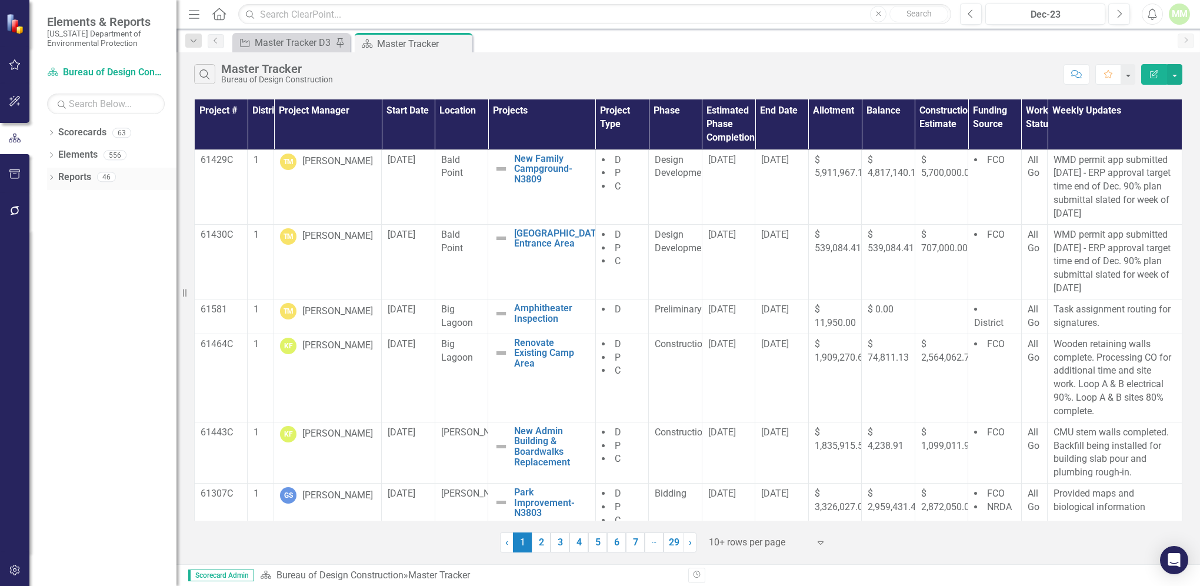
click at [79, 176] on link "Reports" at bounding box center [74, 178] width 33 height 14
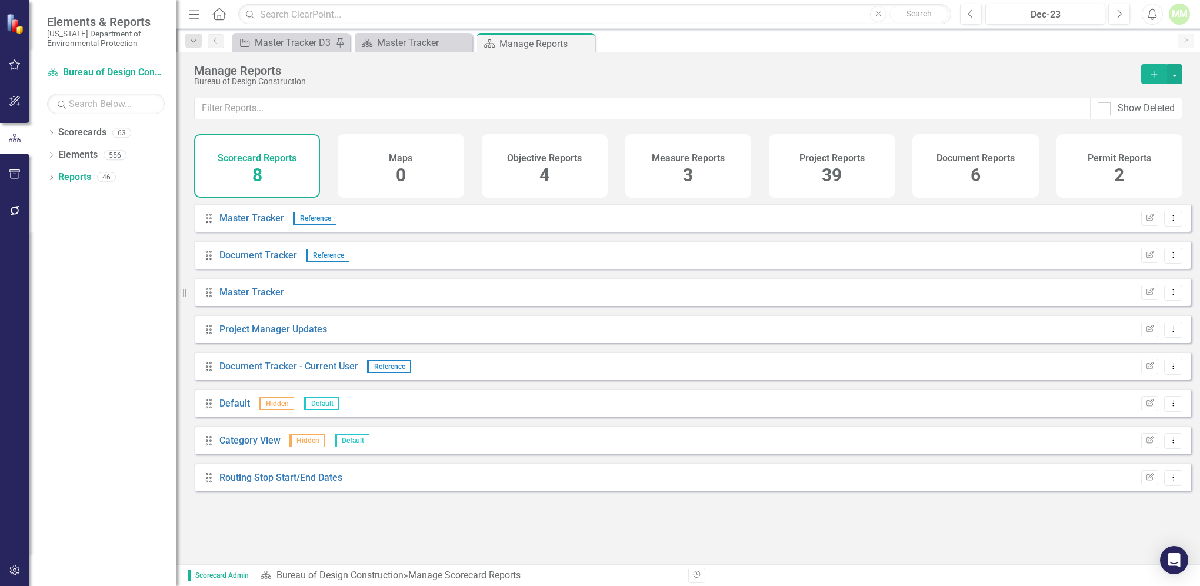
click at [823, 177] on span "39" at bounding box center [831, 175] width 20 height 21
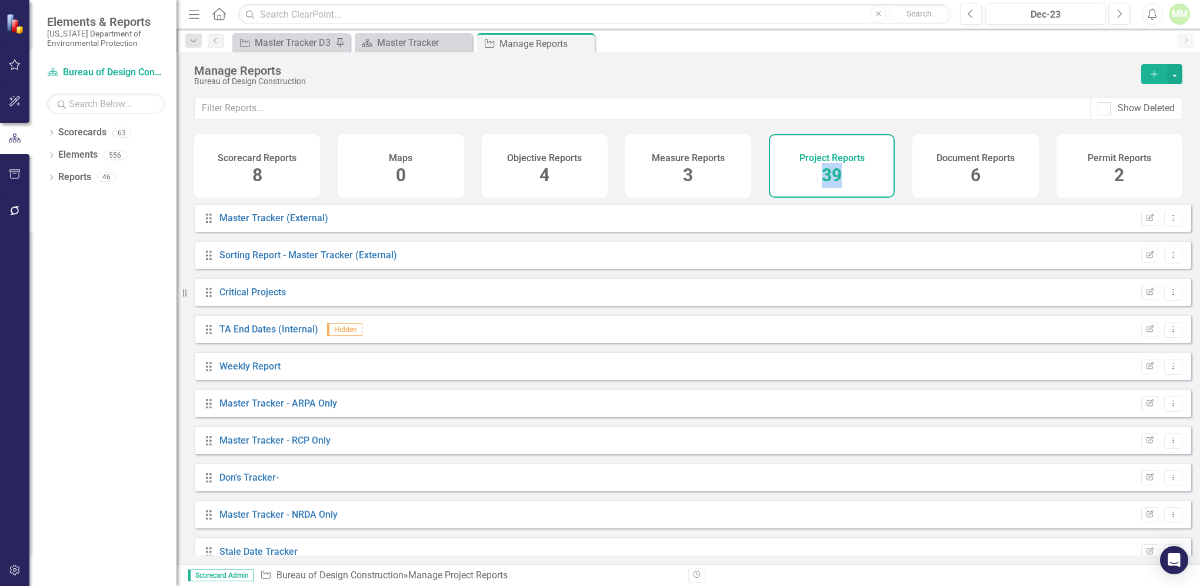
scroll to position [566, 0]
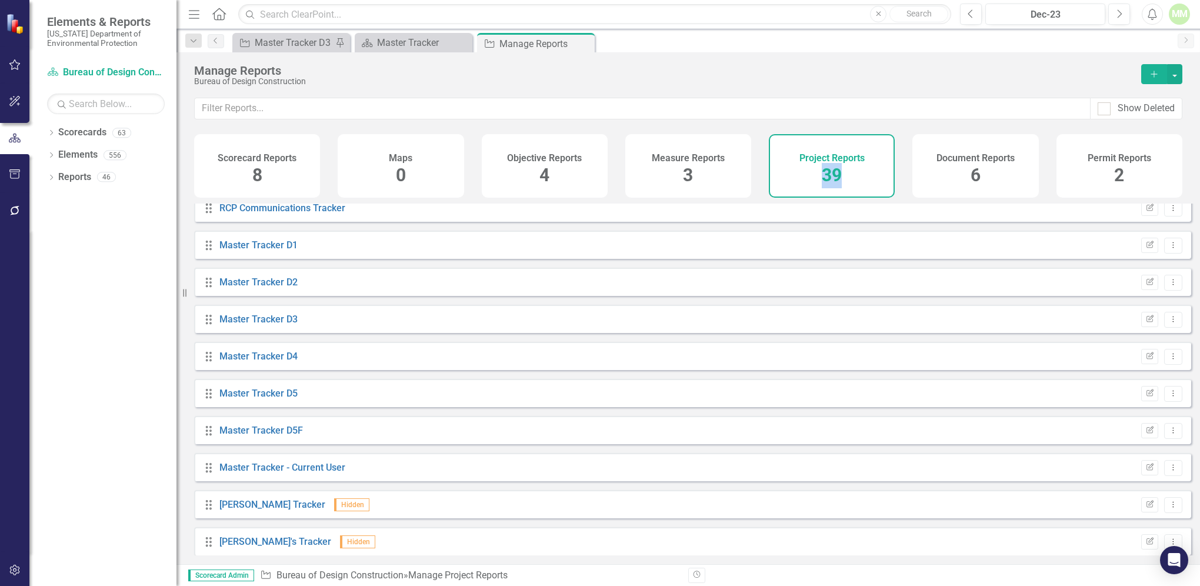
click at [258, 400] on div "Master Tracker D5" at bounding box center [258, 394] width 78 height 14
drag, startPoint x: 258, startPoint y: 407, endPoint x: 208, endPoint y: 403, distance: 49.6
click at [208, 399] on icon "Drag" at bounding box center [208, 394] width 15 height 12
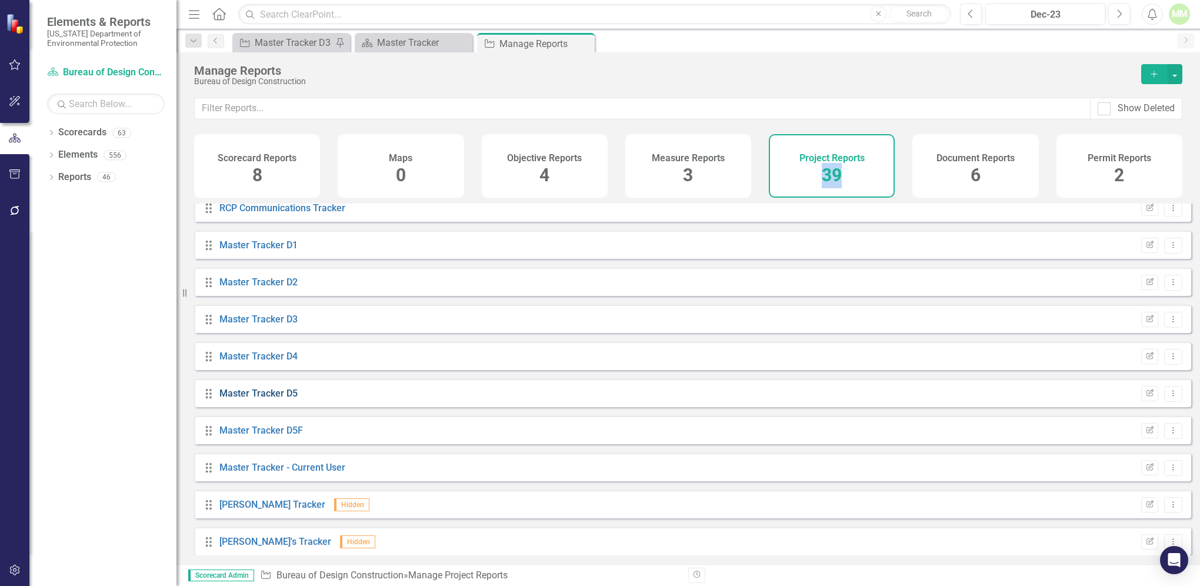
click at [242, 399] on link "Master Tracker D5" at bounding box center [258, 393] width 78 height 11
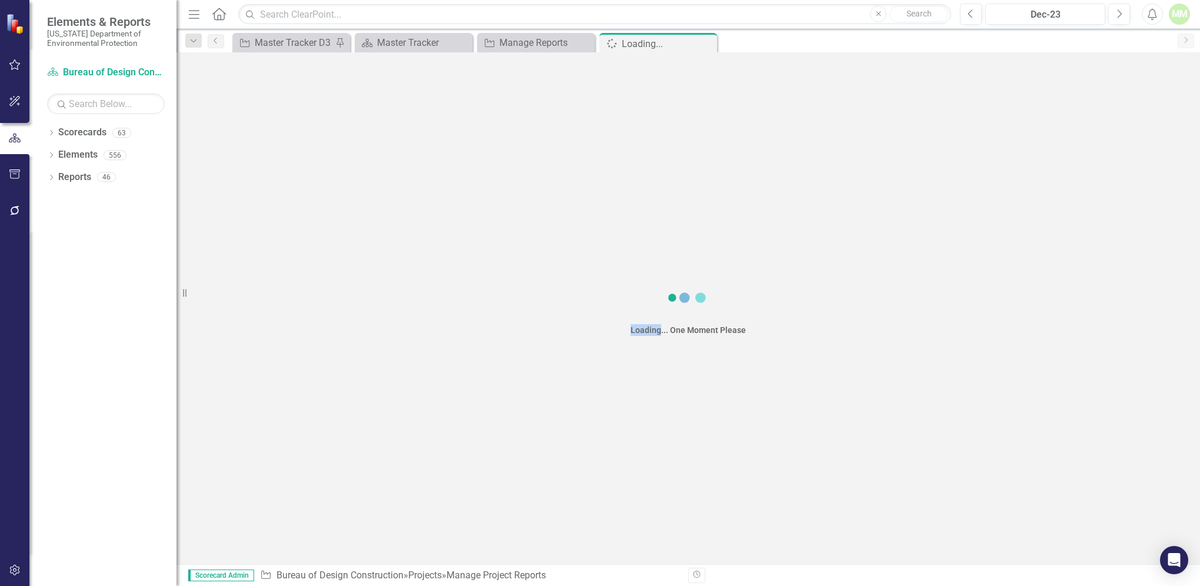
click at [242, 403] on div "Loading... One Moment Please" at bounding box center [687, 308] width 1023 height 512
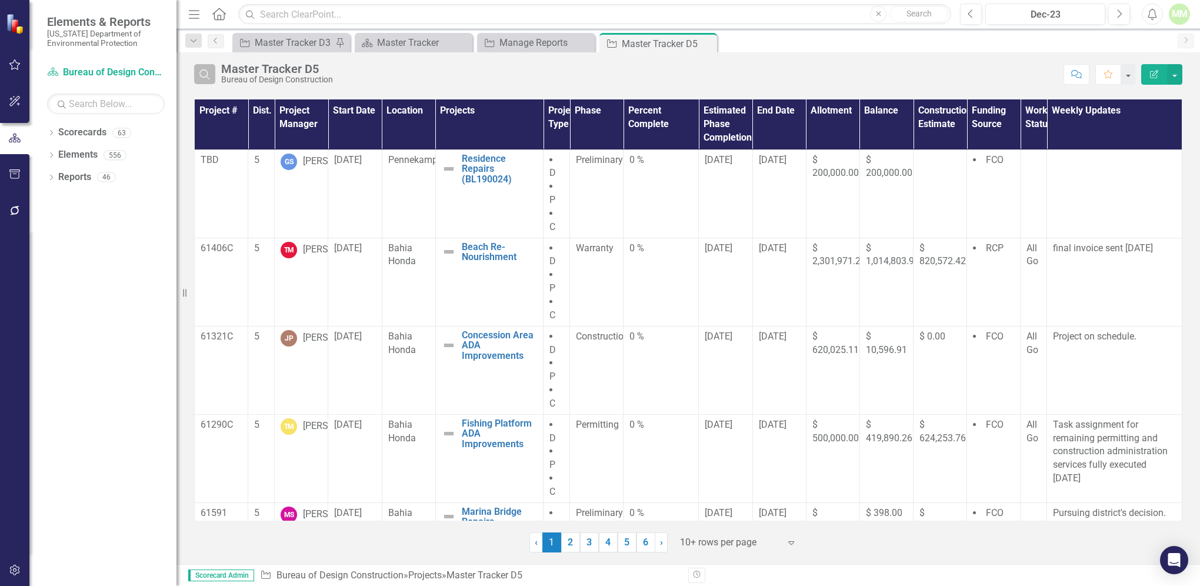
click at [206, 75] on icon "Search" at bounding box center [204, 74] width 13 height 11
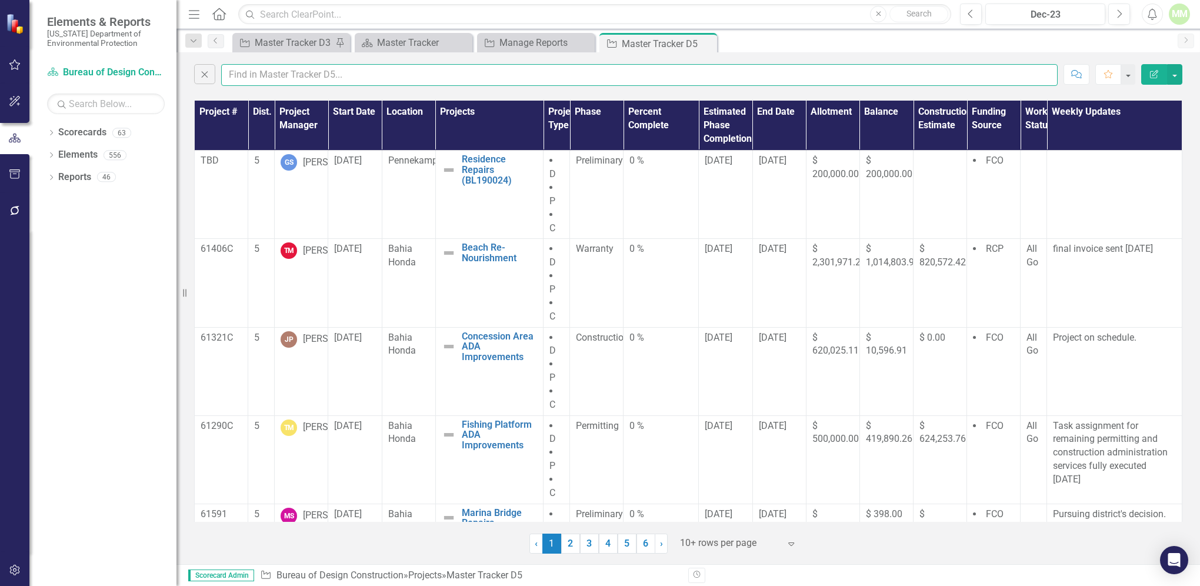
click at [242, 74] on input "text" at bounding box center [639, 75] width 836 height 22
type input "[PERSON_NAME]"
